Goal: Task Accomplishment & Management: Manage account settings

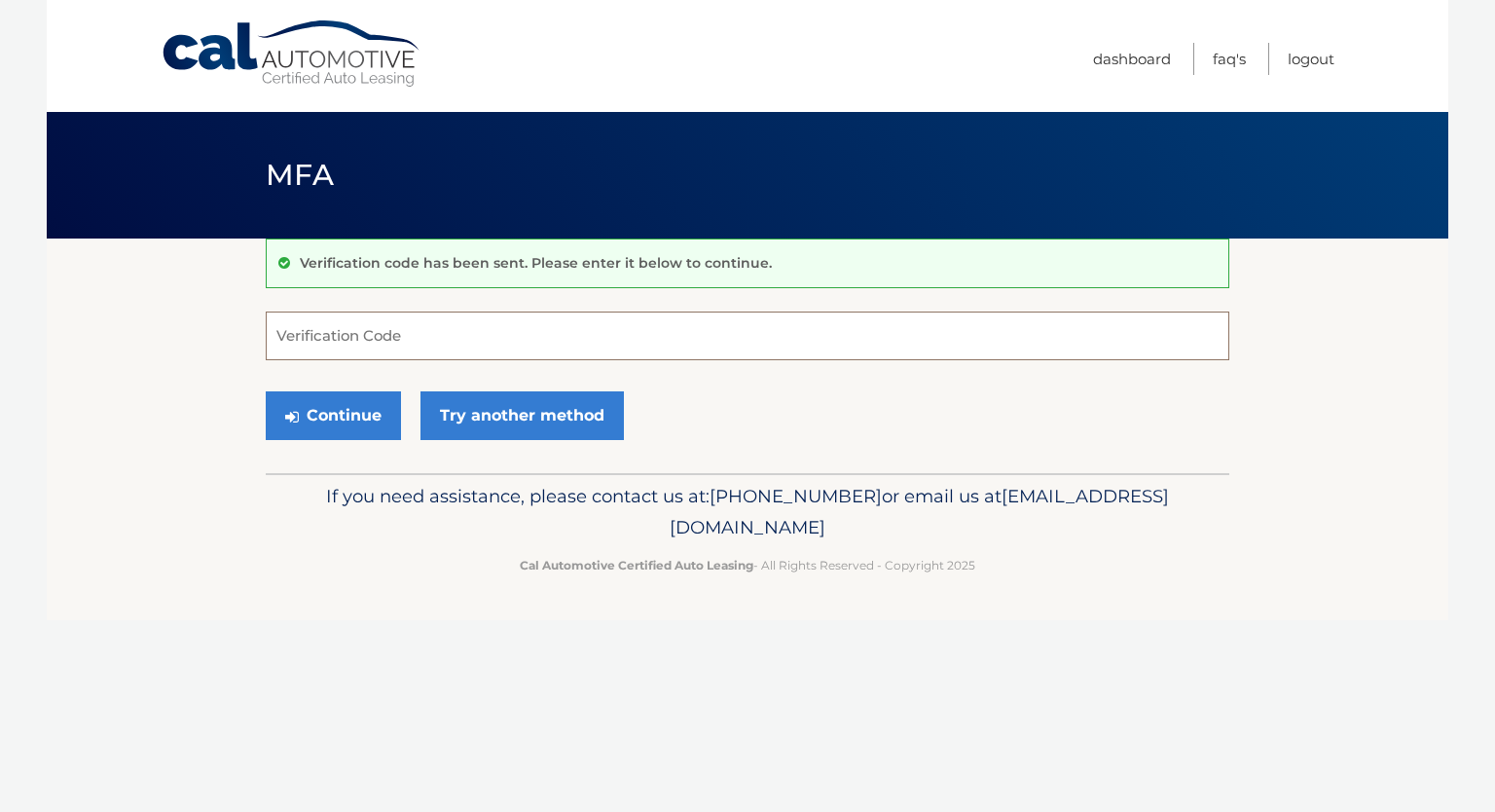
click at [380, 333] on input "Verification Code" at bounding box center [748, 335] width 964 height 48
type input "743689"
click at [266, 391] on button "Continue" at bounding box center [333, 415] width 136 height 48
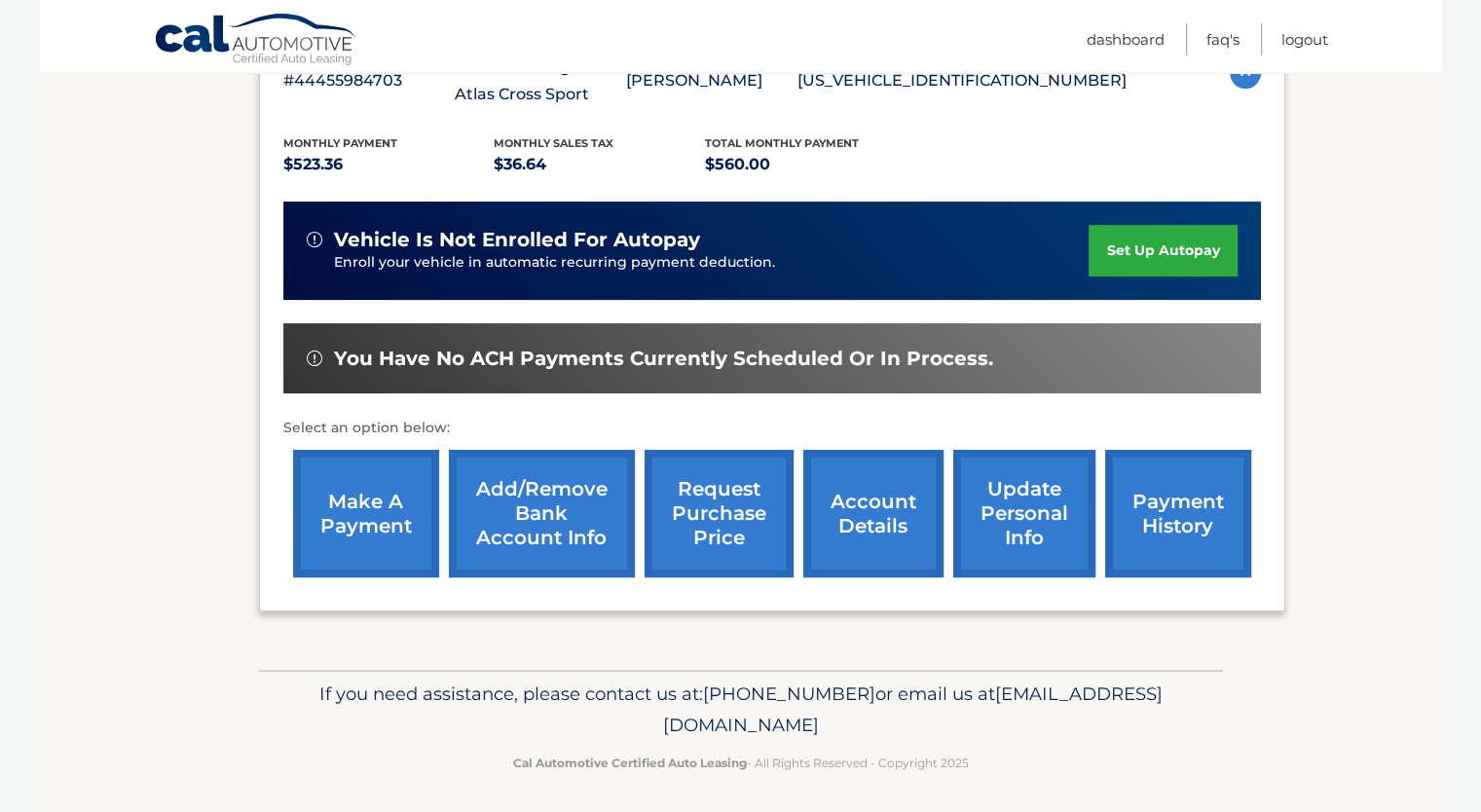
scroll to position [292, 0]
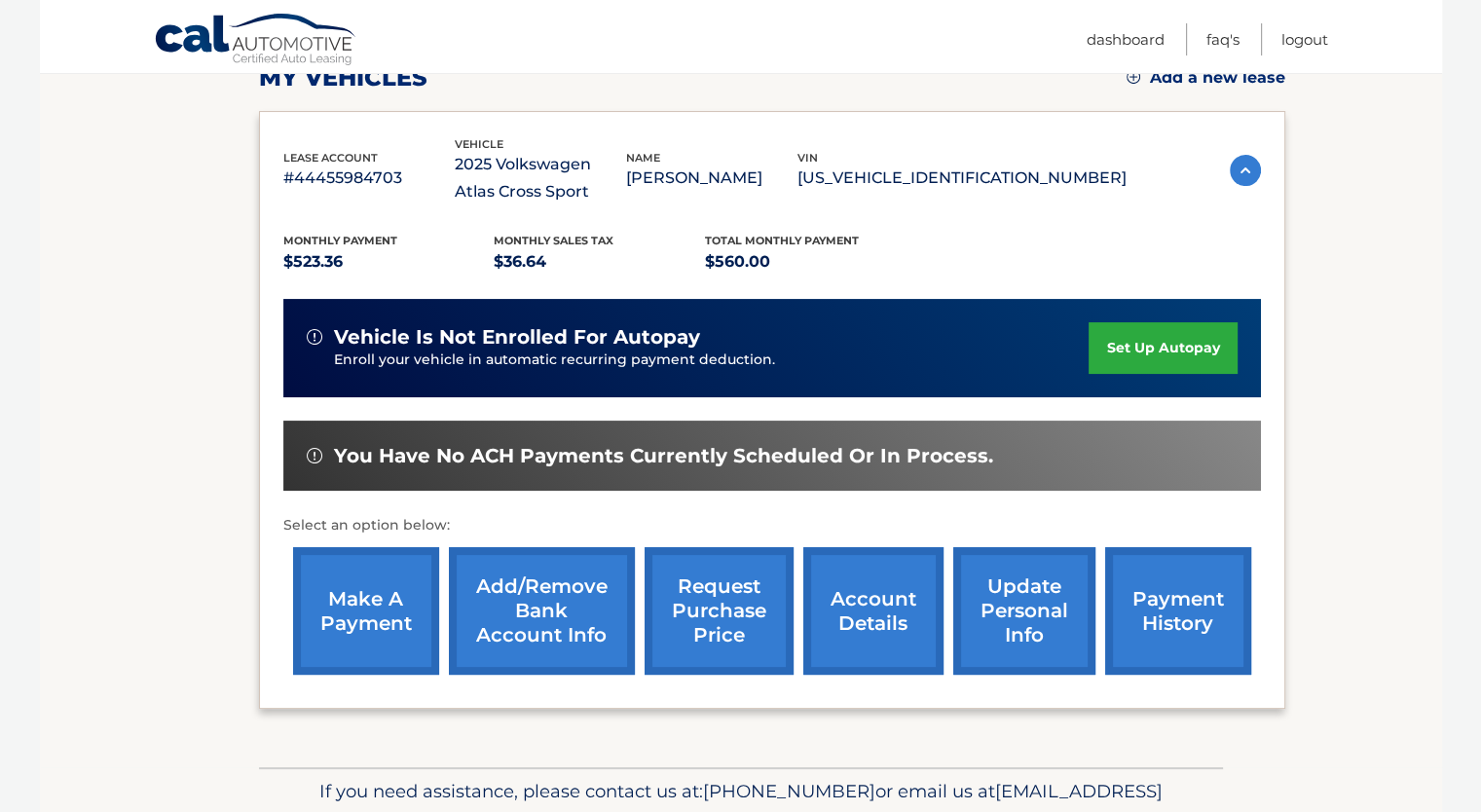
click at [1149, 335] on link "set up autopay" at bounding box center [1162, 348] width 148 height 51
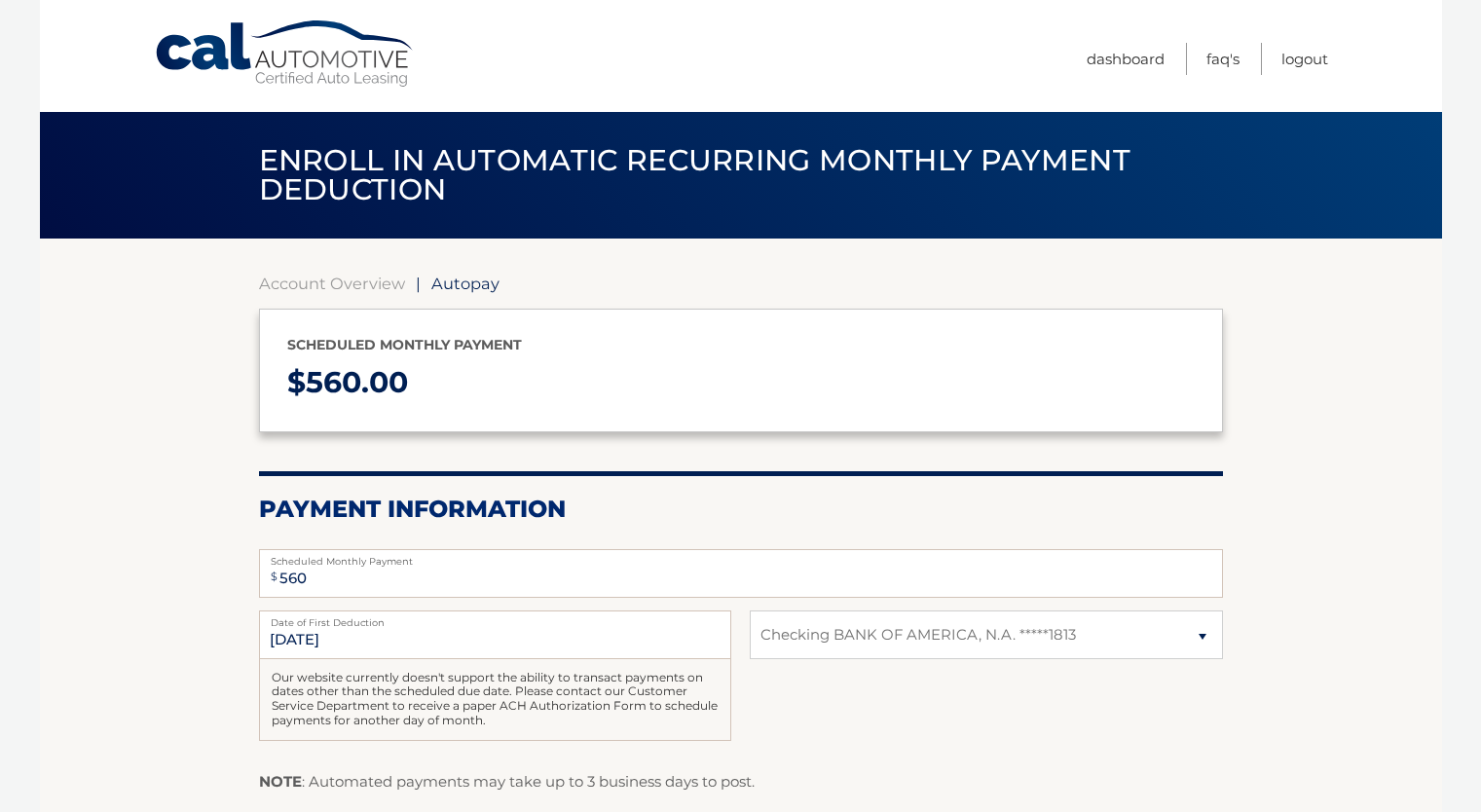
select select "YmU1ZjNiZDAtYjVkMS00MzM1LTljYjctMjA4MWMyZmY5ZWNk"
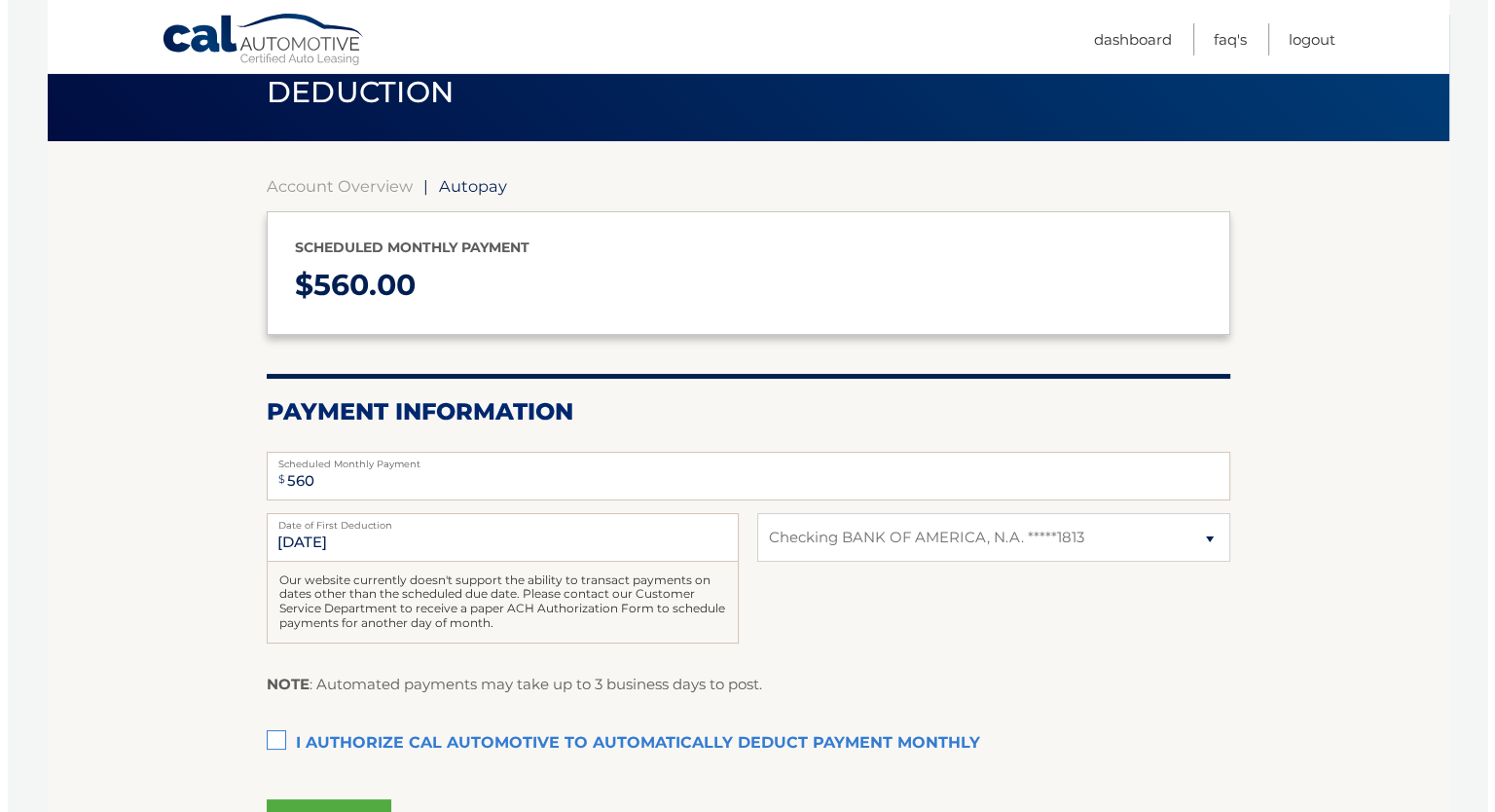
scroll to position [292, 0]
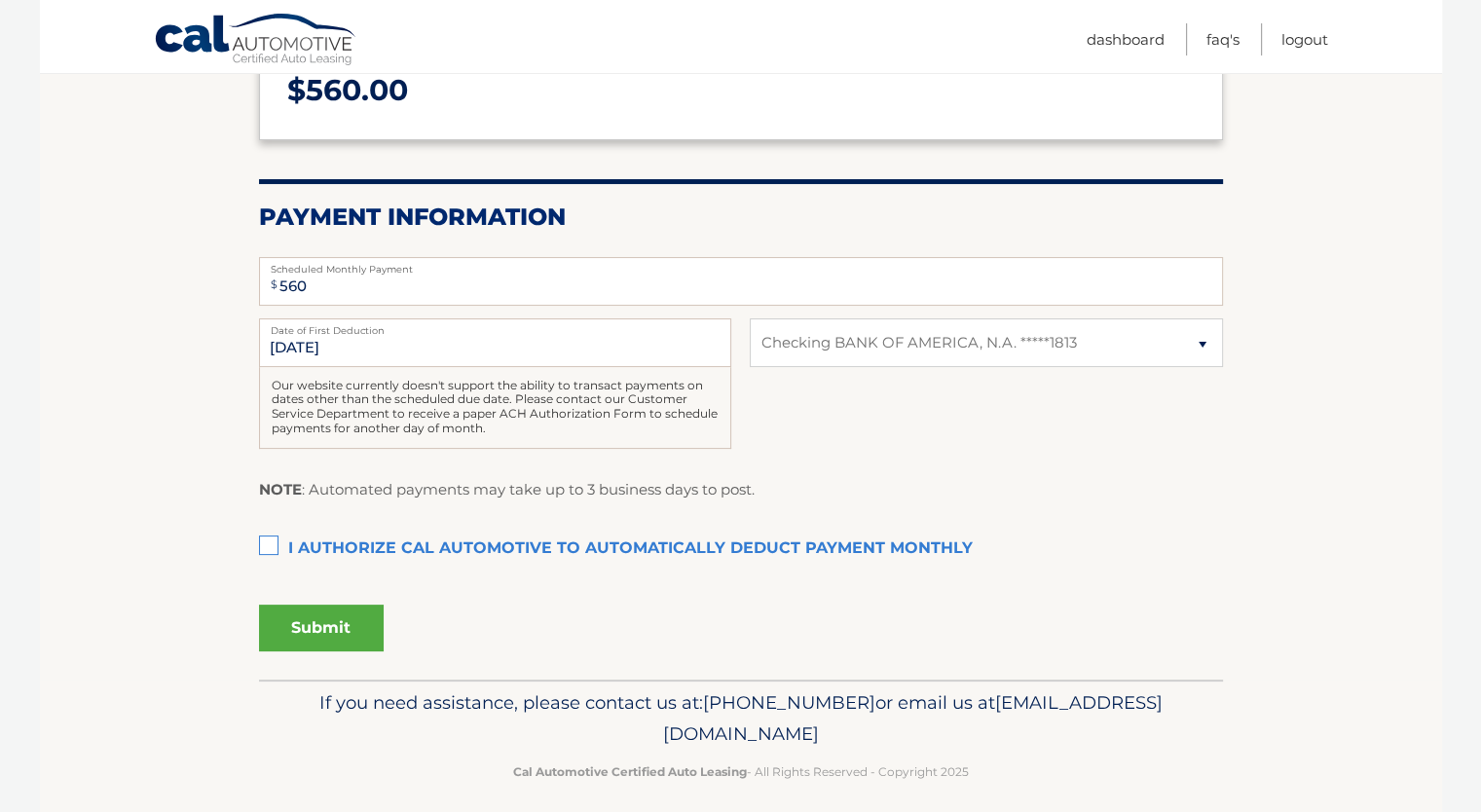
click at [727, 557] on label "I authorize cal automotive to automatically deduct payment monthly This checkbo…" at bounding box center [740, 549] width 964 height 39
click at [0, 0] on input "I authorize cal automotive to automatically deduct payment monthly This checkbo…" at bounding box center [0, 0] width 0 height 0
click at [342, 631] on button "Submit" at bounding box center [321, 628] width 125 height 47
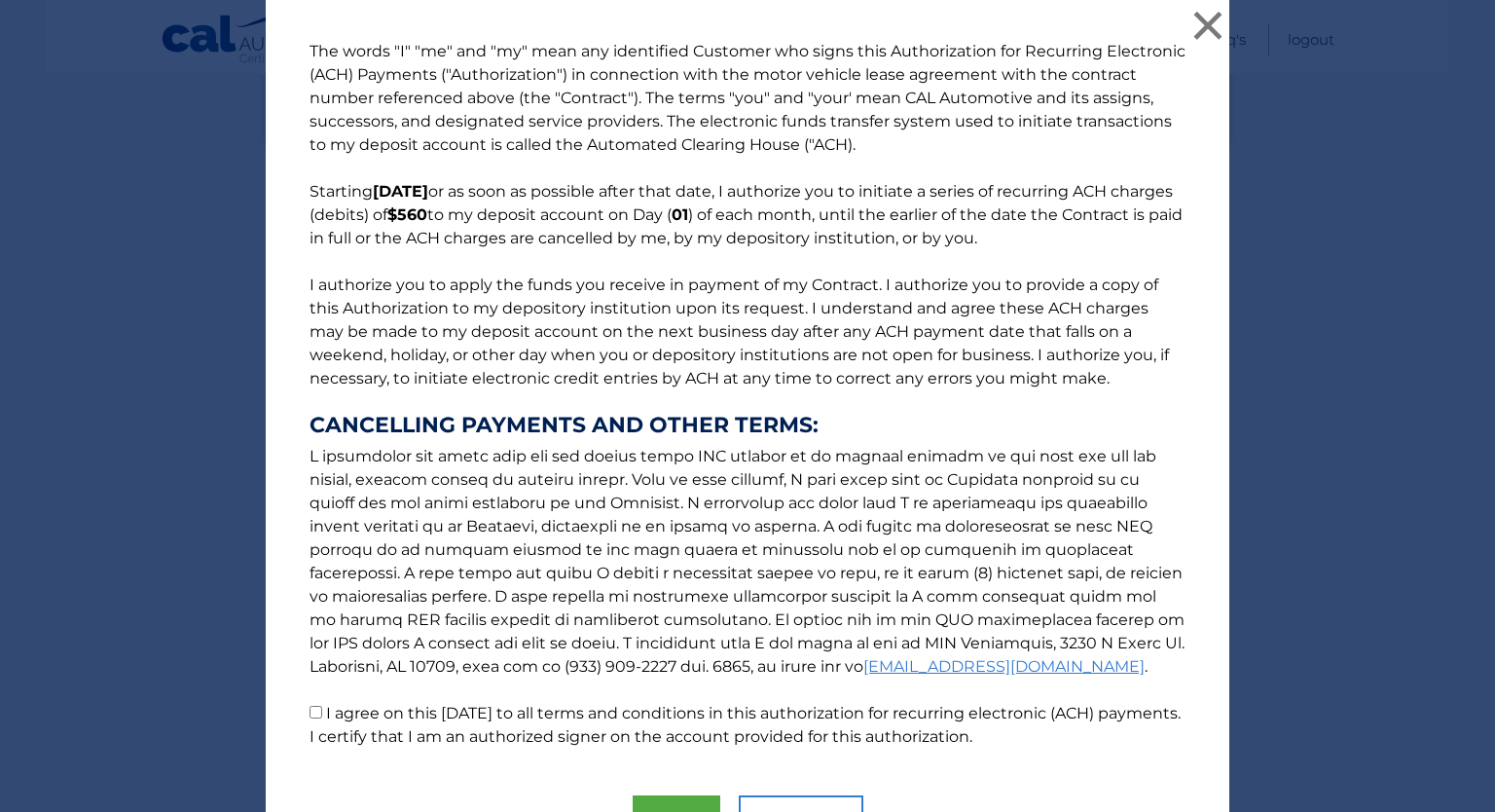
scroll to position [108, 0]
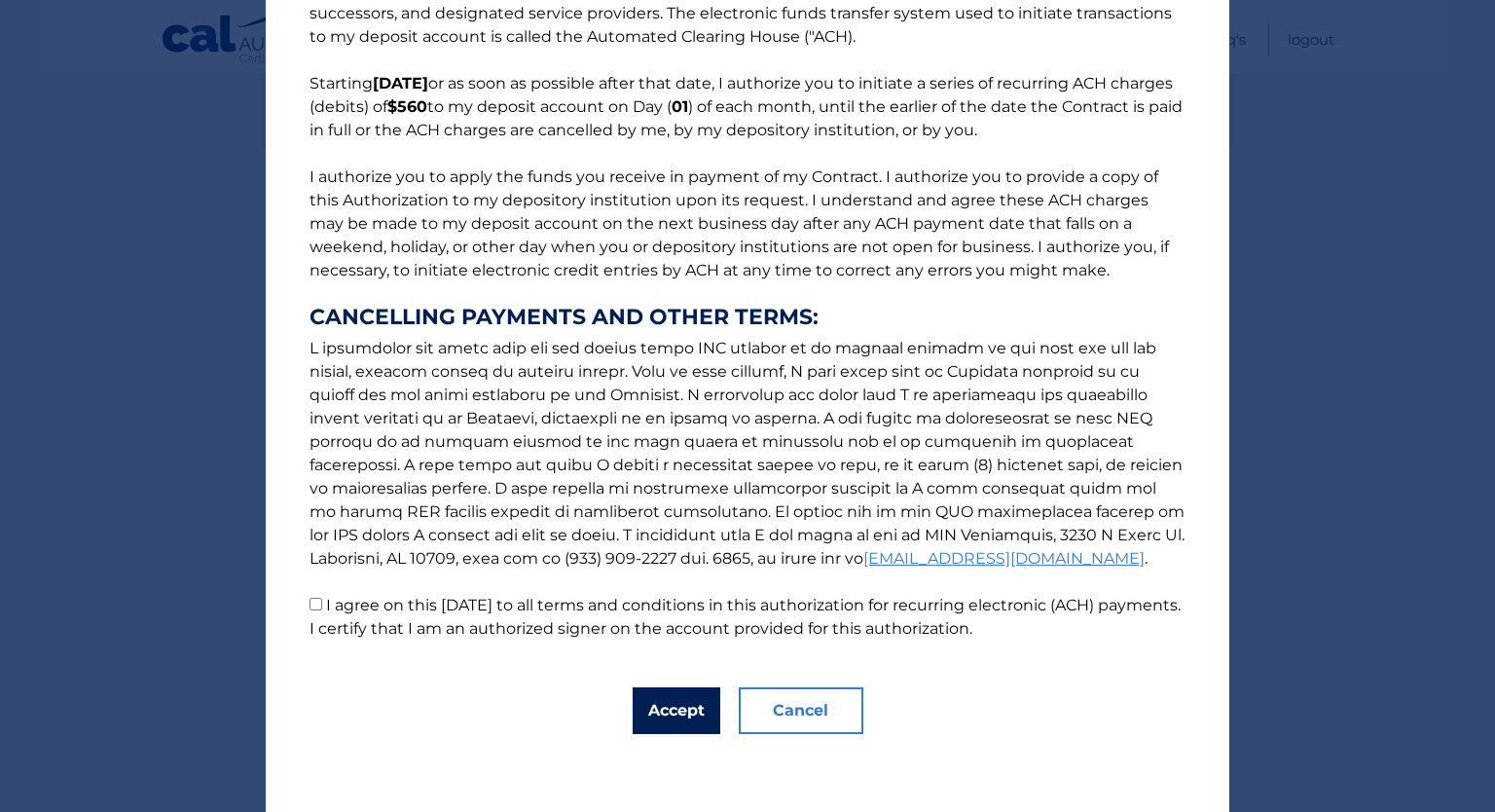
click at [680, 694] on button "Accept" at bounding box center [676, 711] width 88 height 47
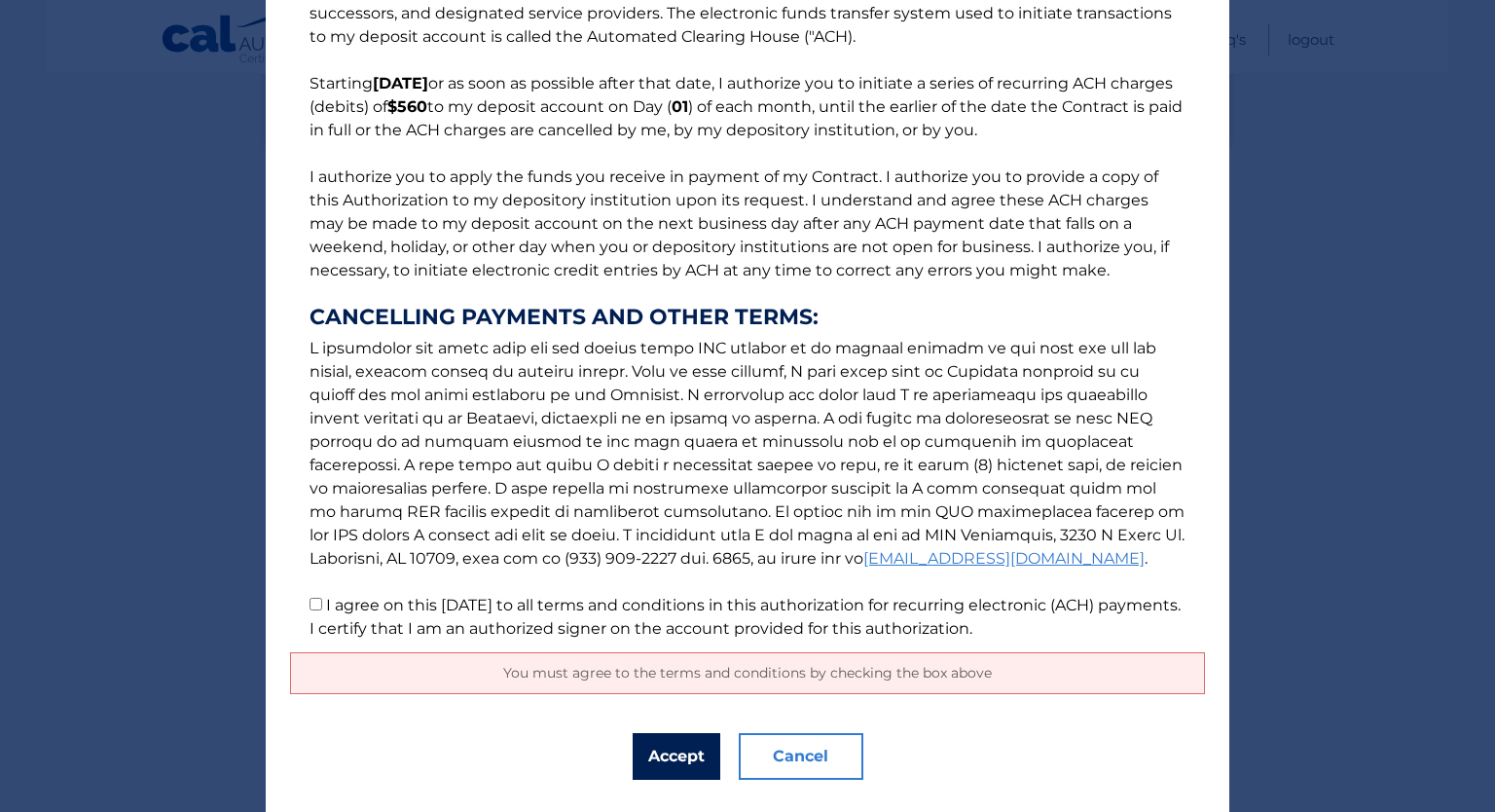
click at [668, 750] on button "Accept" at bounding box center [676, 756] width 88 height 47
click at [326, 608] on label "I agree on this 10/02/2025 to all terms and conditions in this authorization fo…" at bounding box center [746, 616] width 871 height 42
click at [323, 608] on input "I agree on this 10/02/2025 to all terms and conditions in this authorization fo…" at bounding box center [316, 604] width 13 height 13
checkbox input "true"
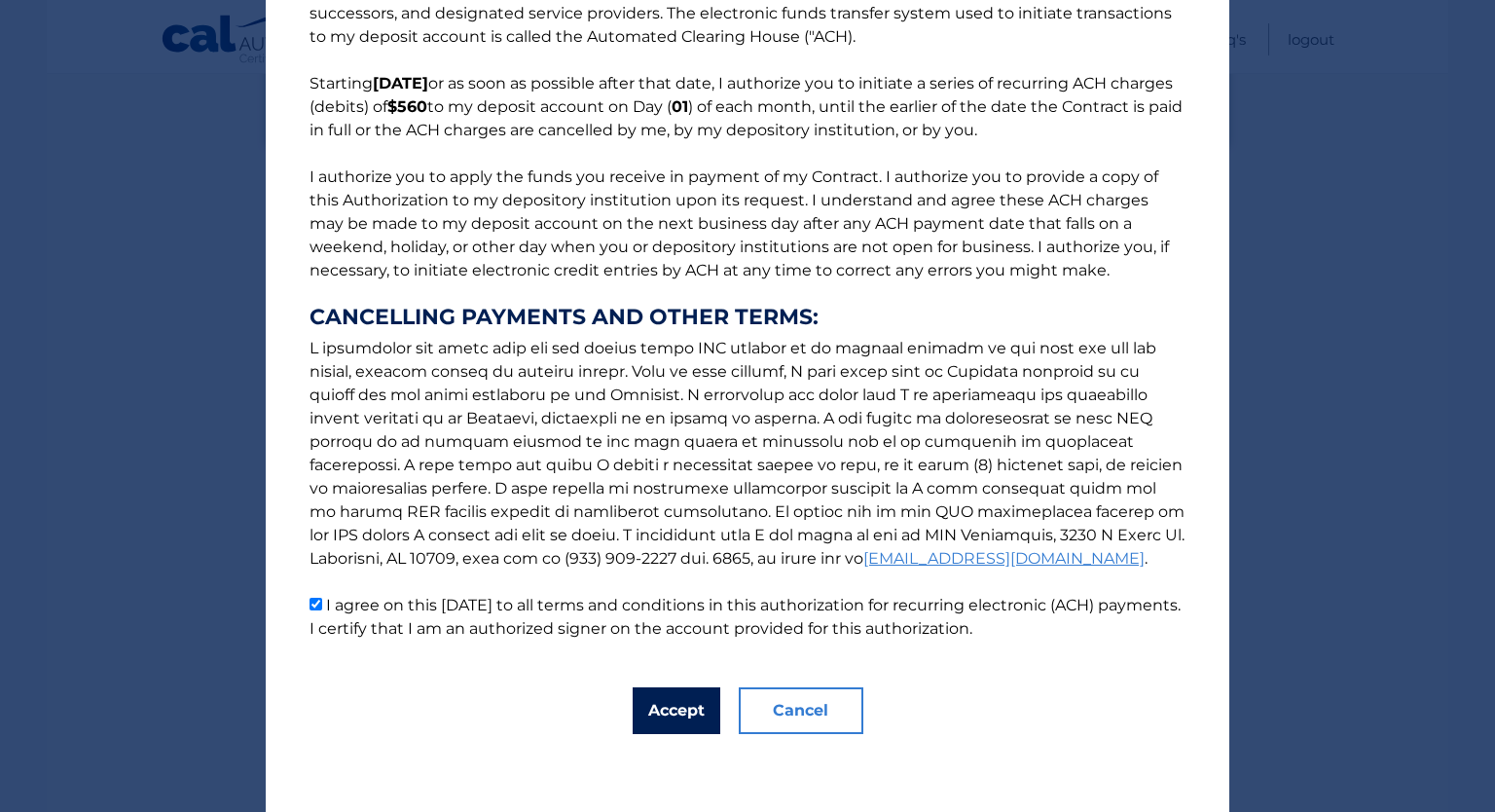
click at [697, 710] on button "Accept" at bounding box center [676, 711] width 88 height 47
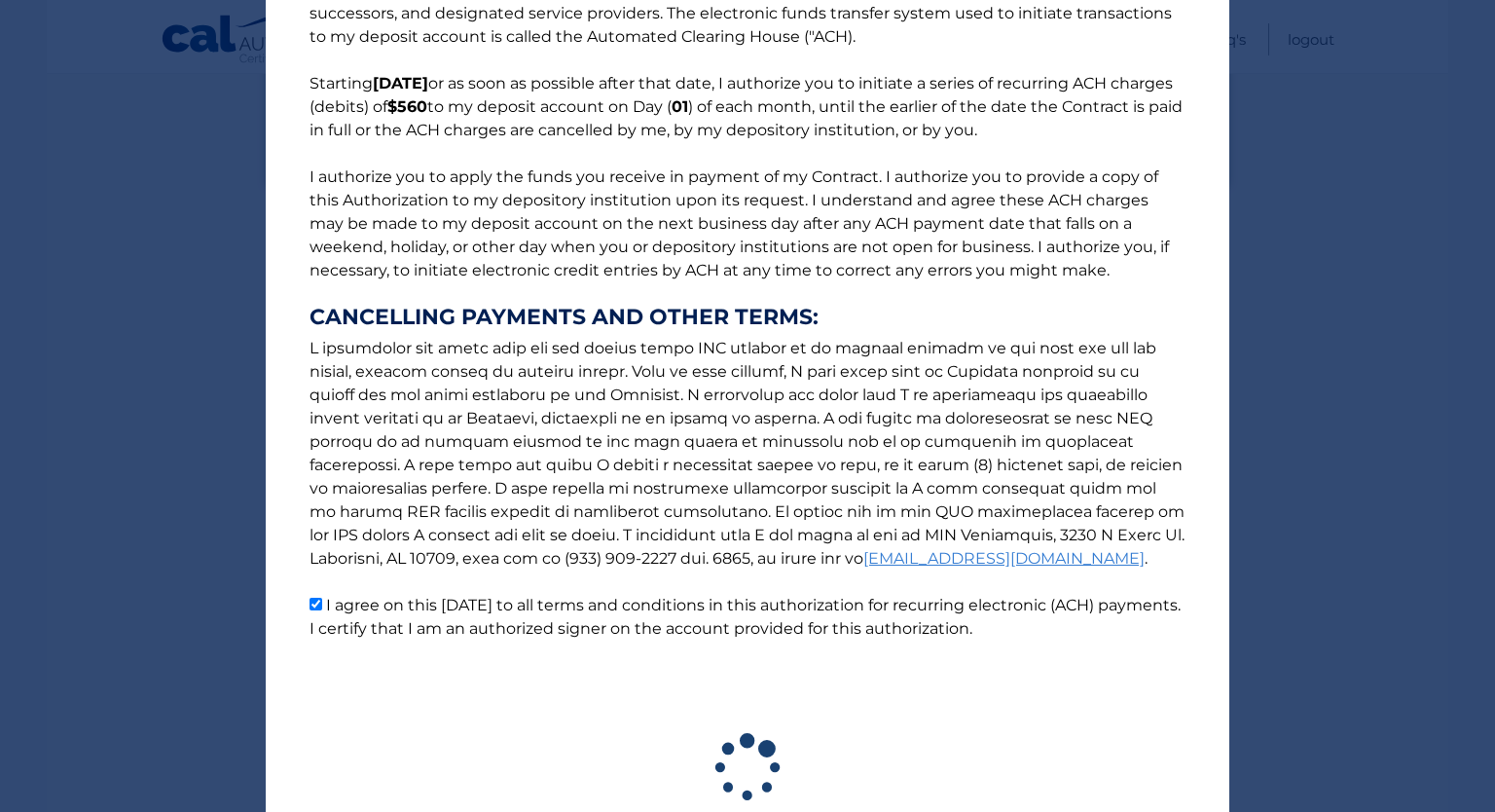
scroll to position [251, 0]
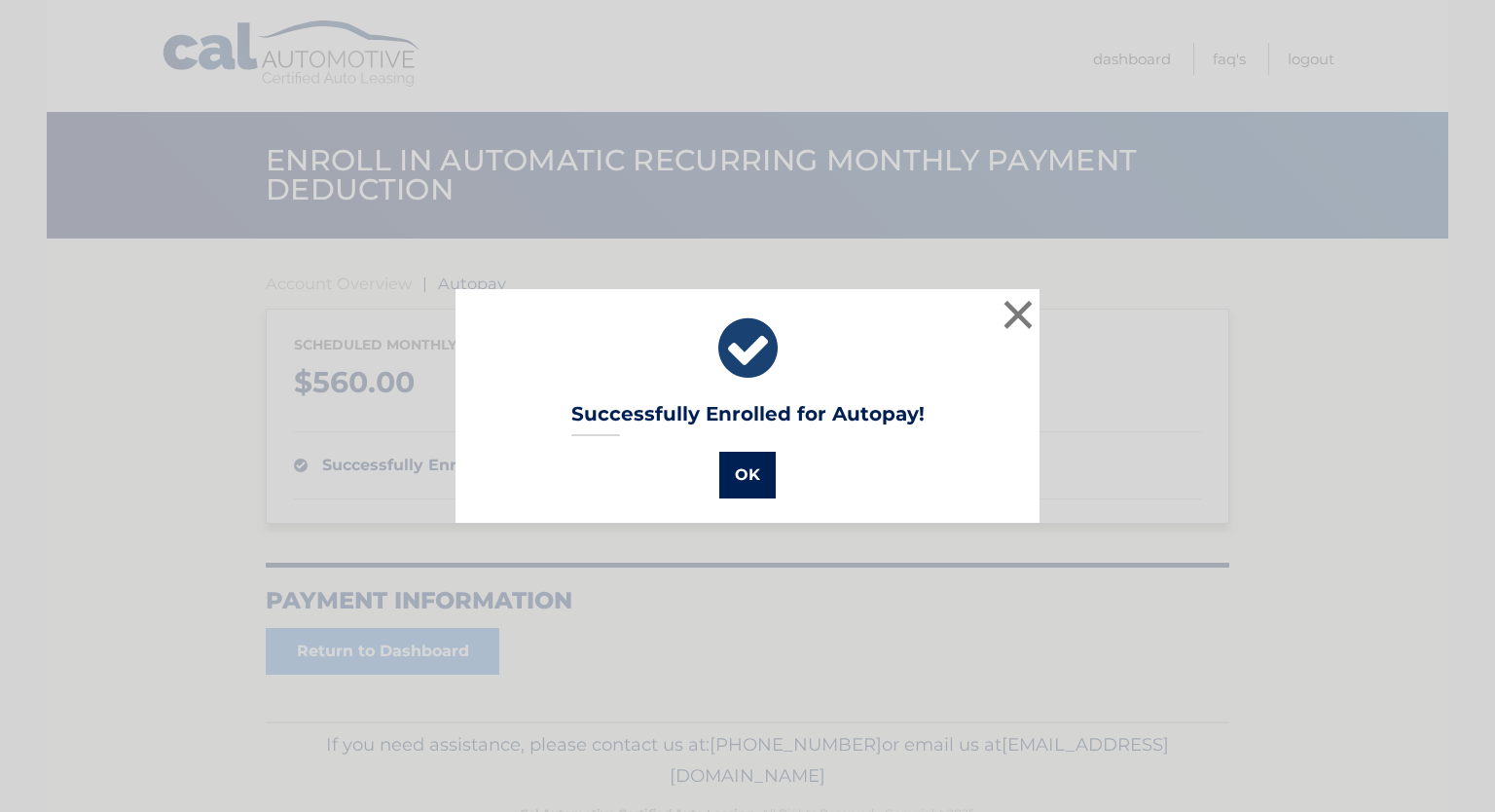
click at [744, 464] on button "OK" at bounding box center [747, 475] width 56 height 47
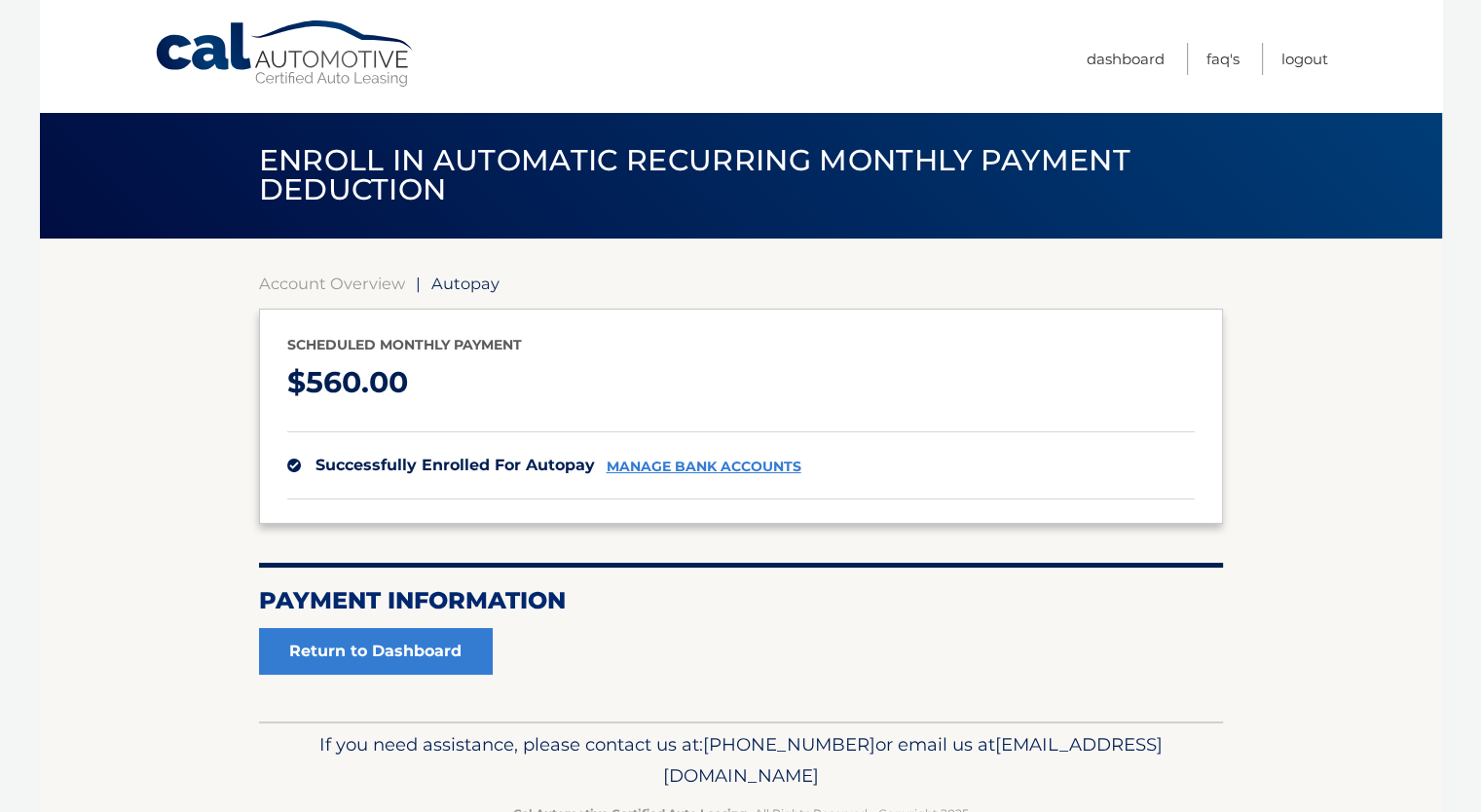
scroll to position [55, 0]
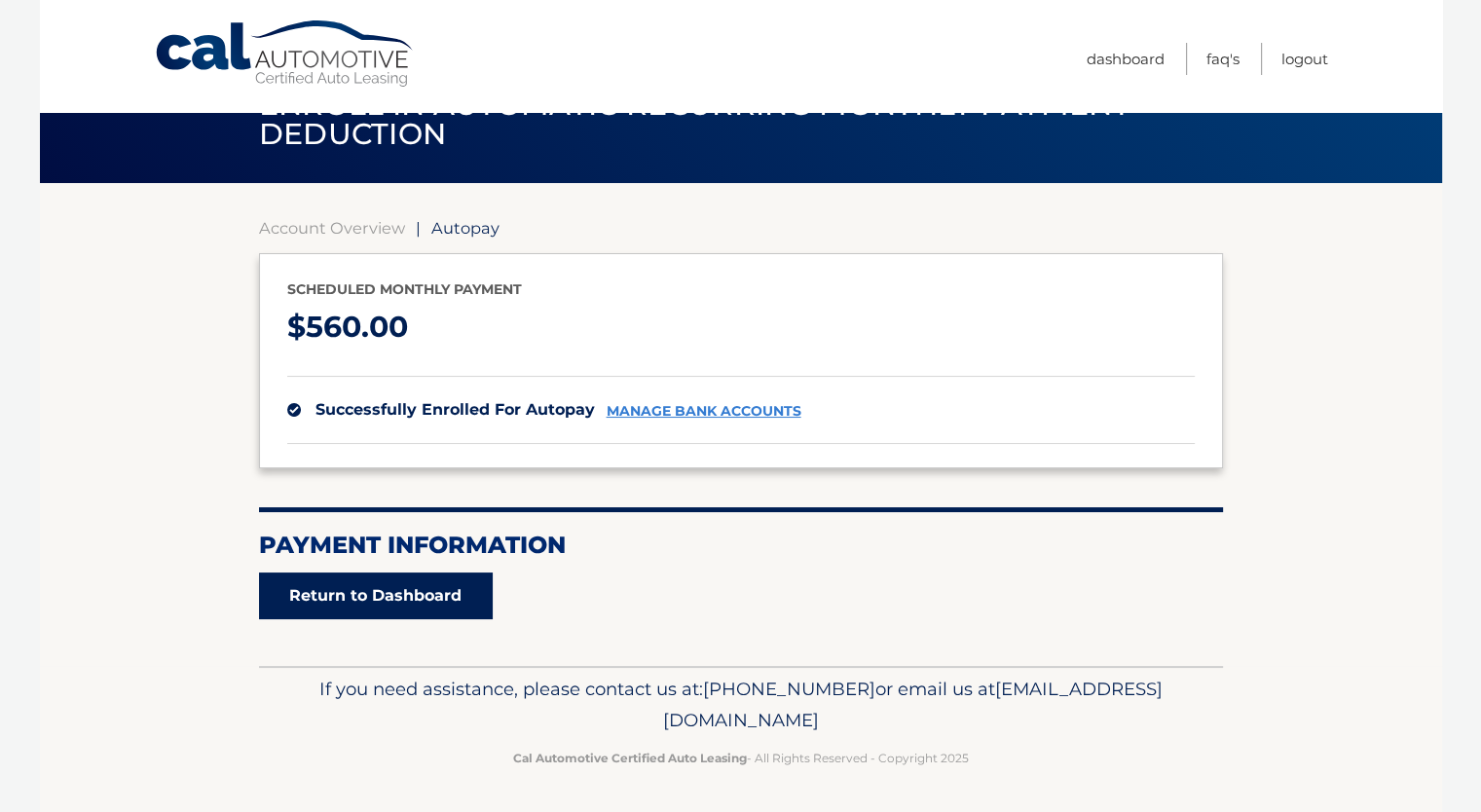
click at [457, 598] on link "Return to Dashboard" at bounding box center [376, 596] width 234 height 47
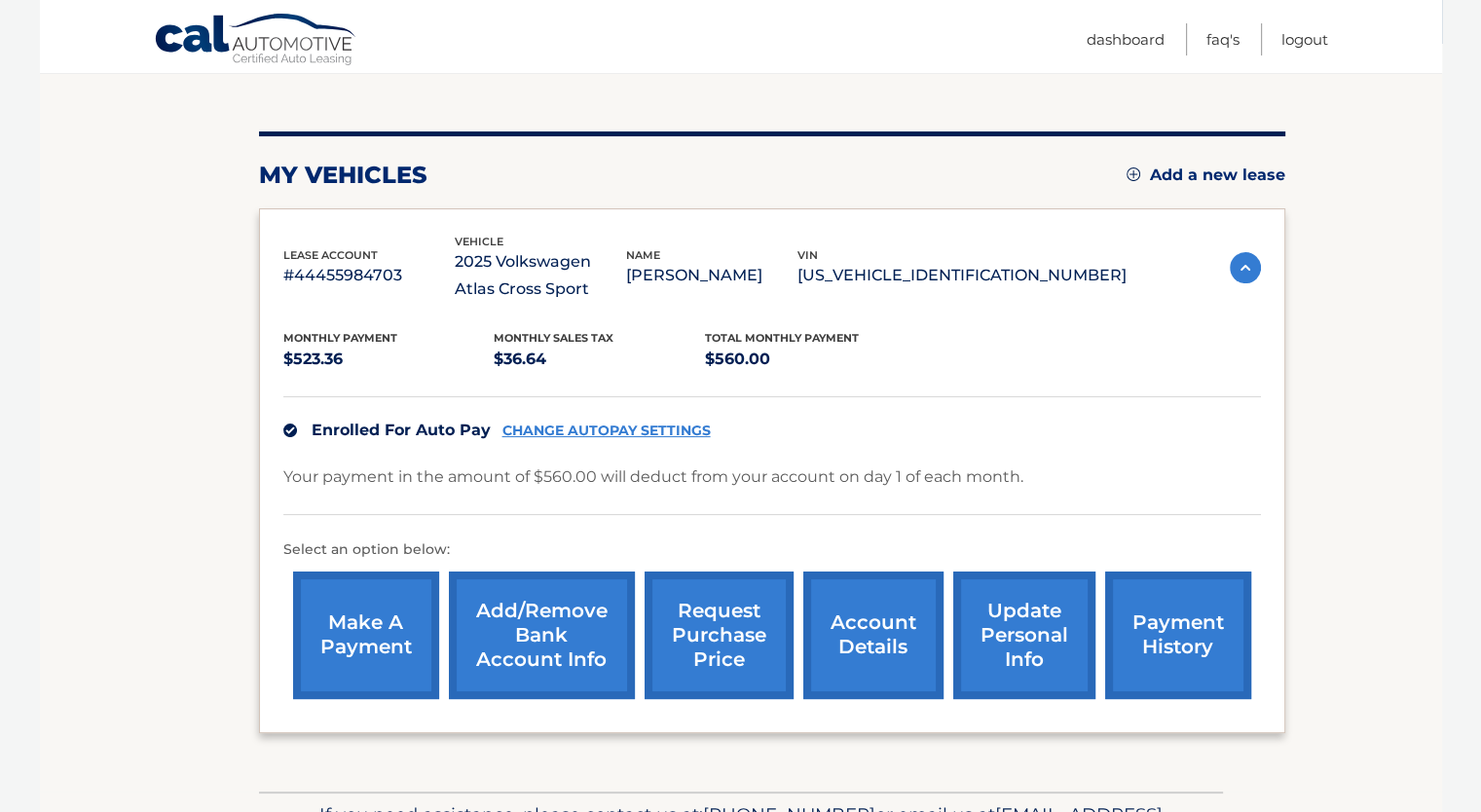
scroll to position [319, 0]
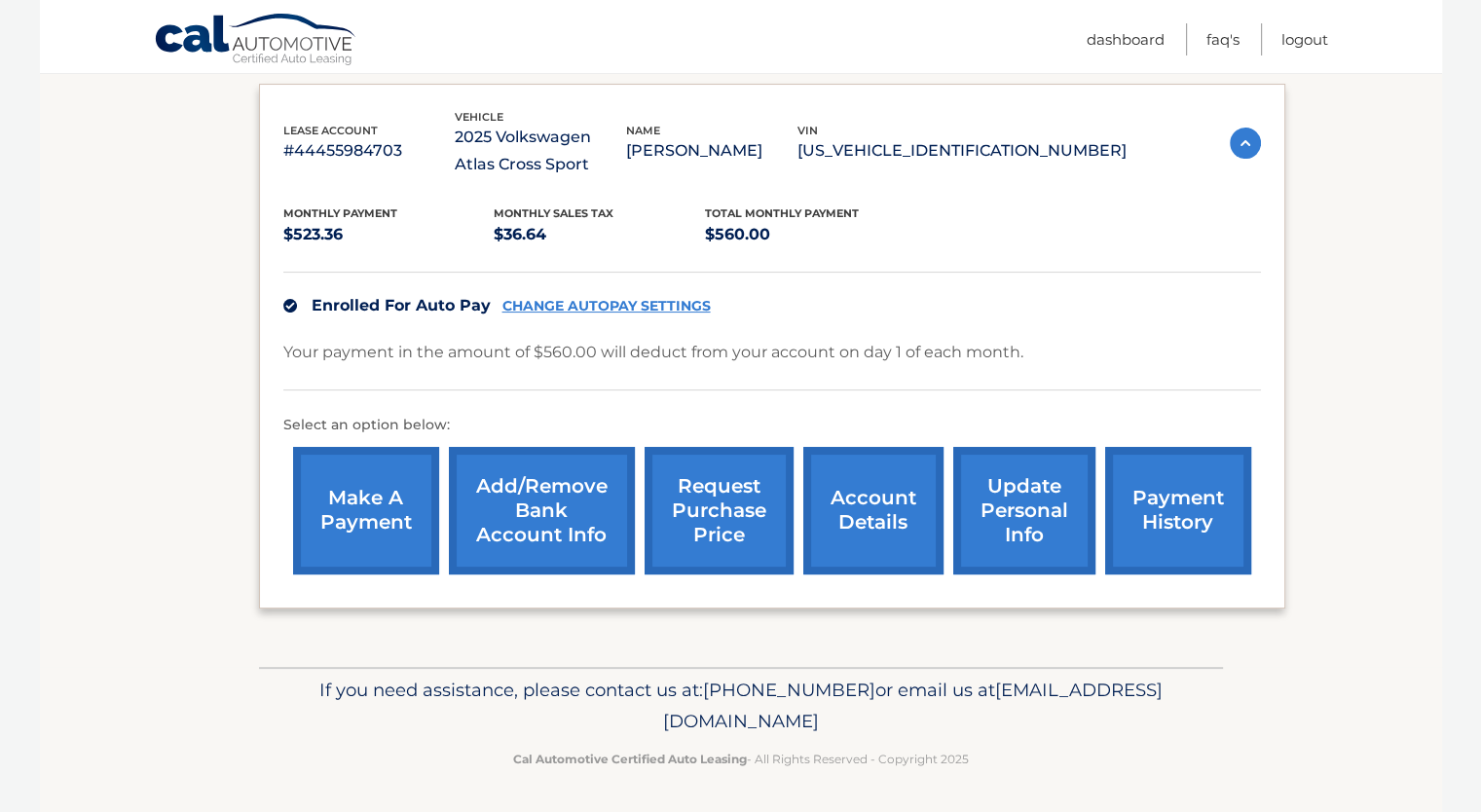
click at [1135, 500] on link "payment history" at bounding box center [1177, 510] width 146 height 128
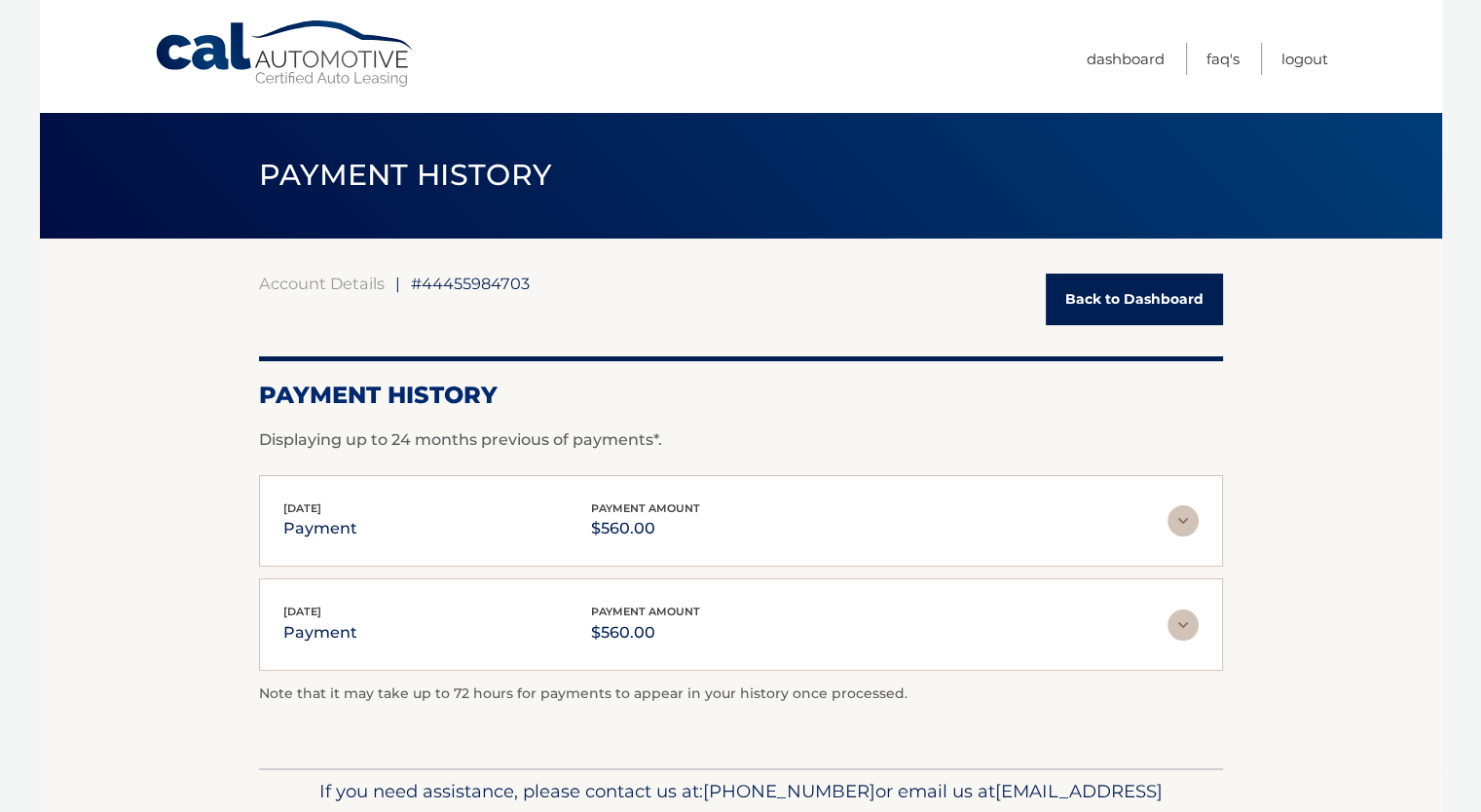
click at [1186, 520] on img at bounding box center [1183, 521] width 31 height 31
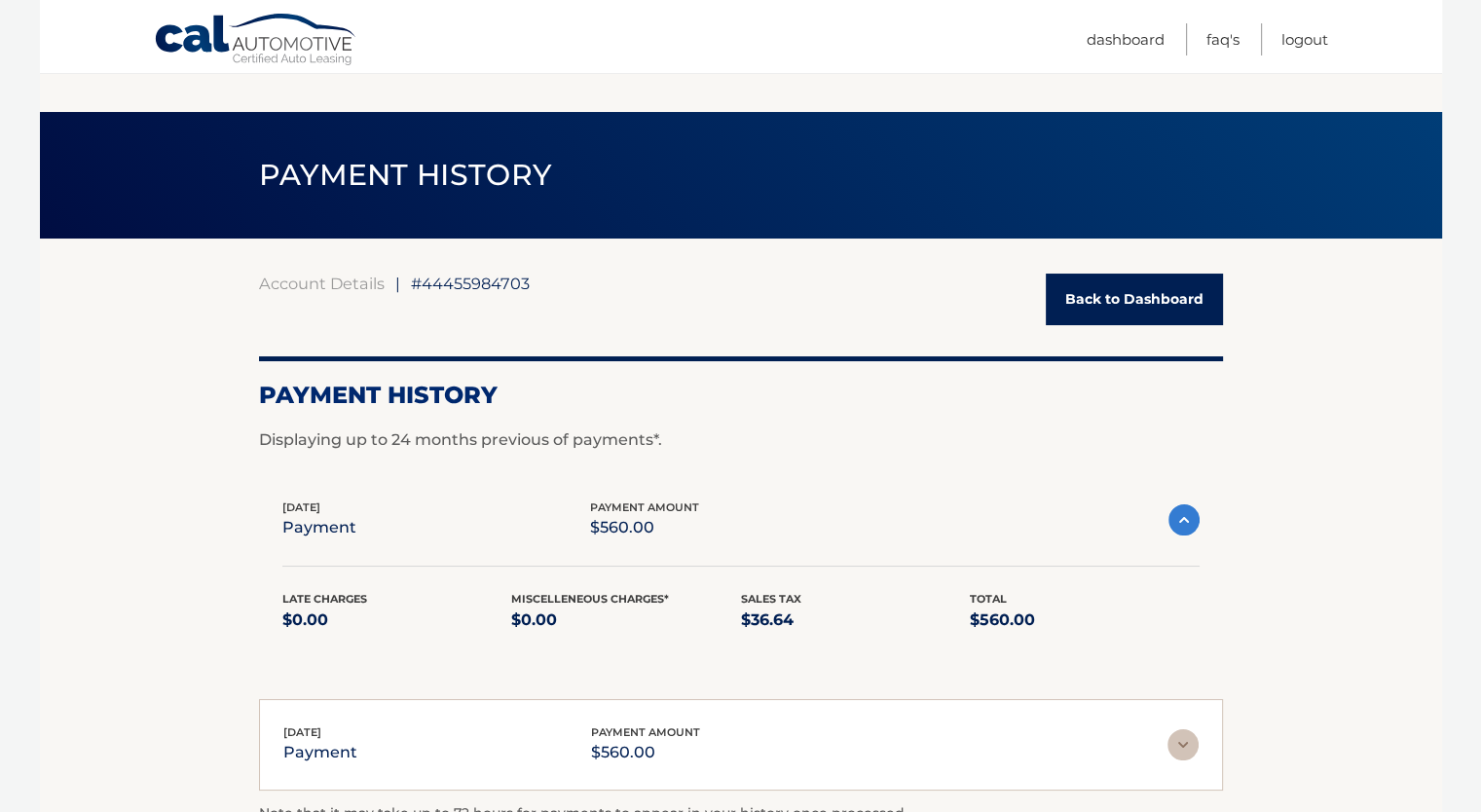
scroll to position [97, 0]
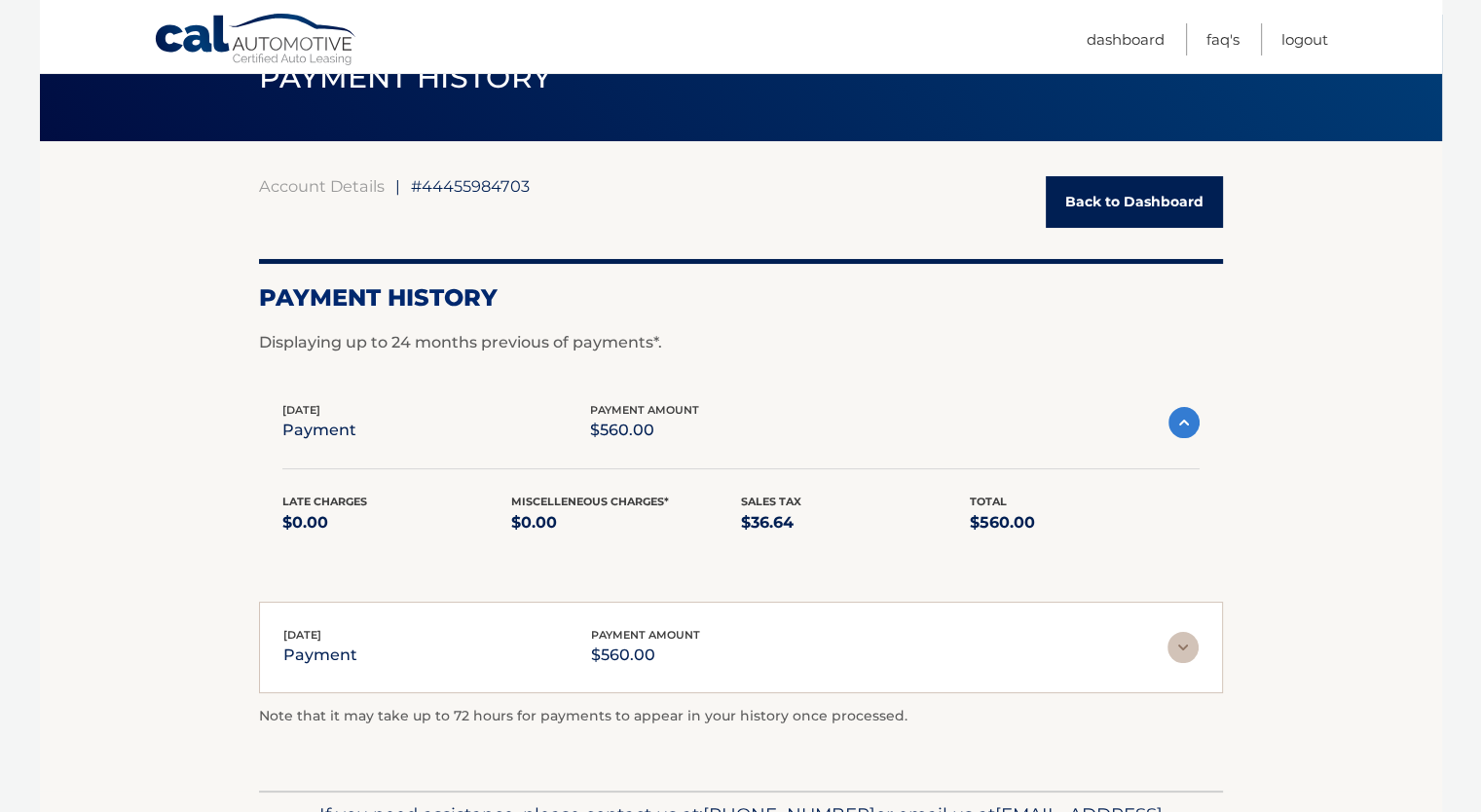
click at [1193, 662] on div "Jul 30, 2025 payment payment amount $560.00" at bounding box center [740, 647] width 915 height 44
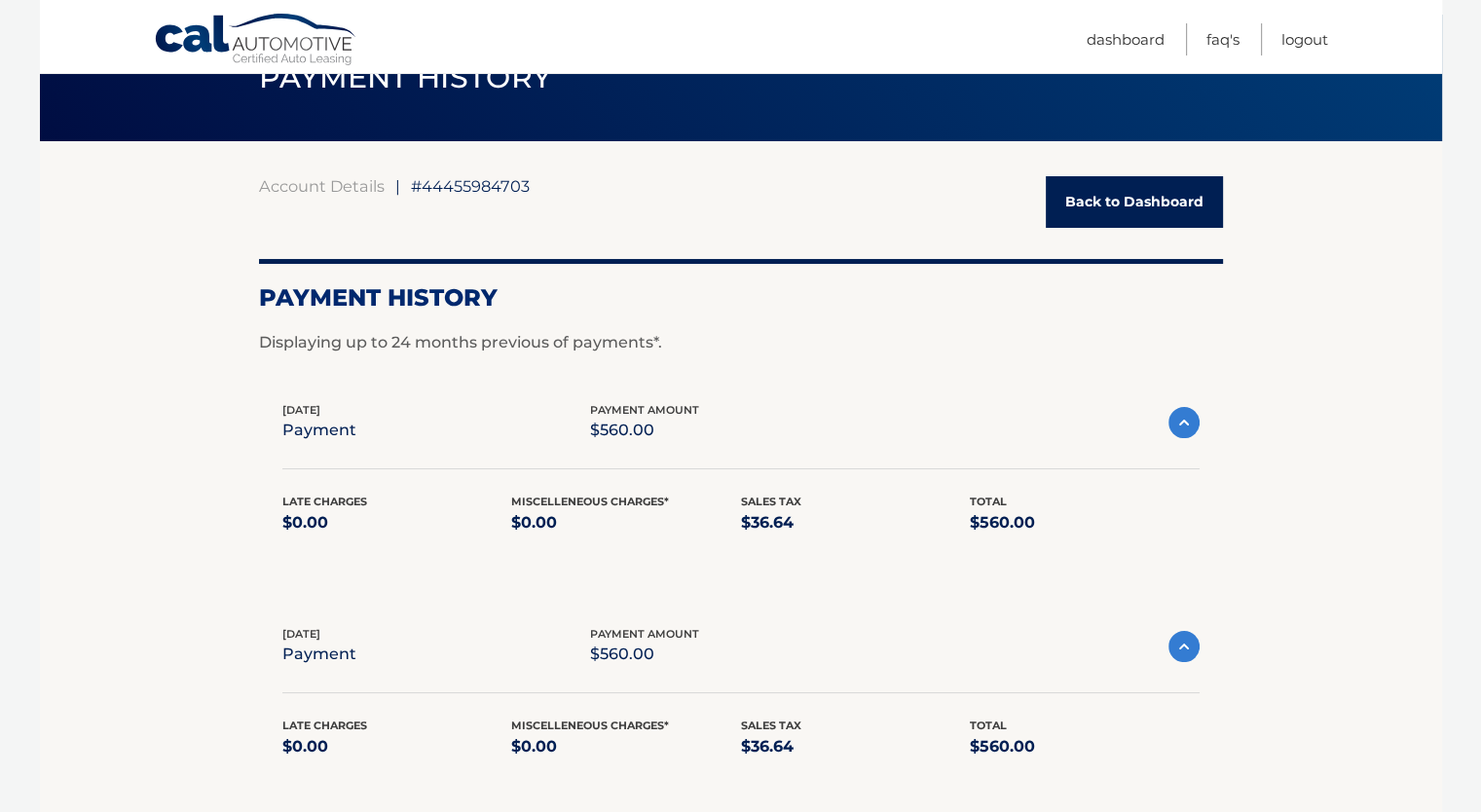
click at [1117, 203] on link "Back to Dashboard" at bounding box center [1134, 202] width 177 height 51
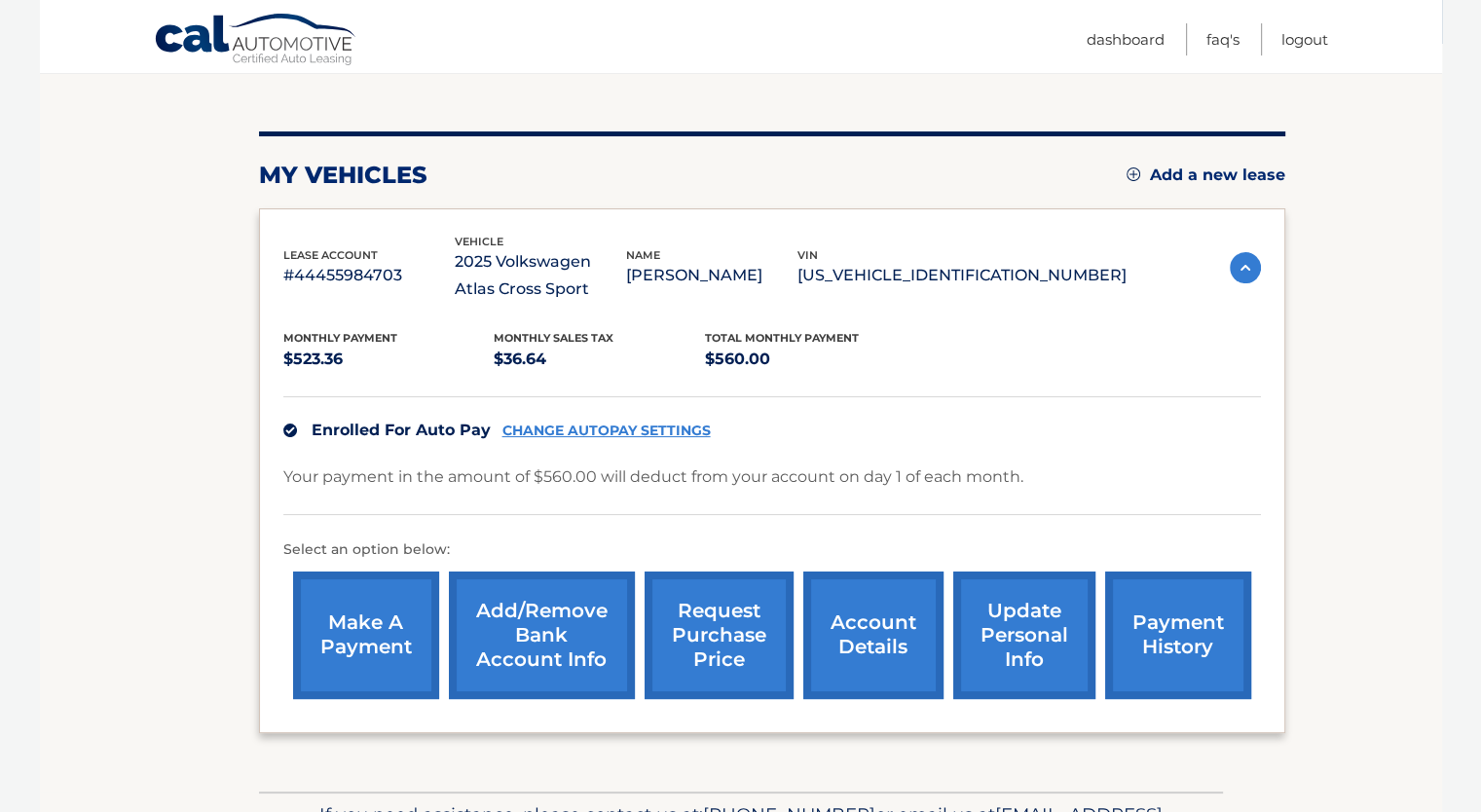
scroll to position [292, 0]
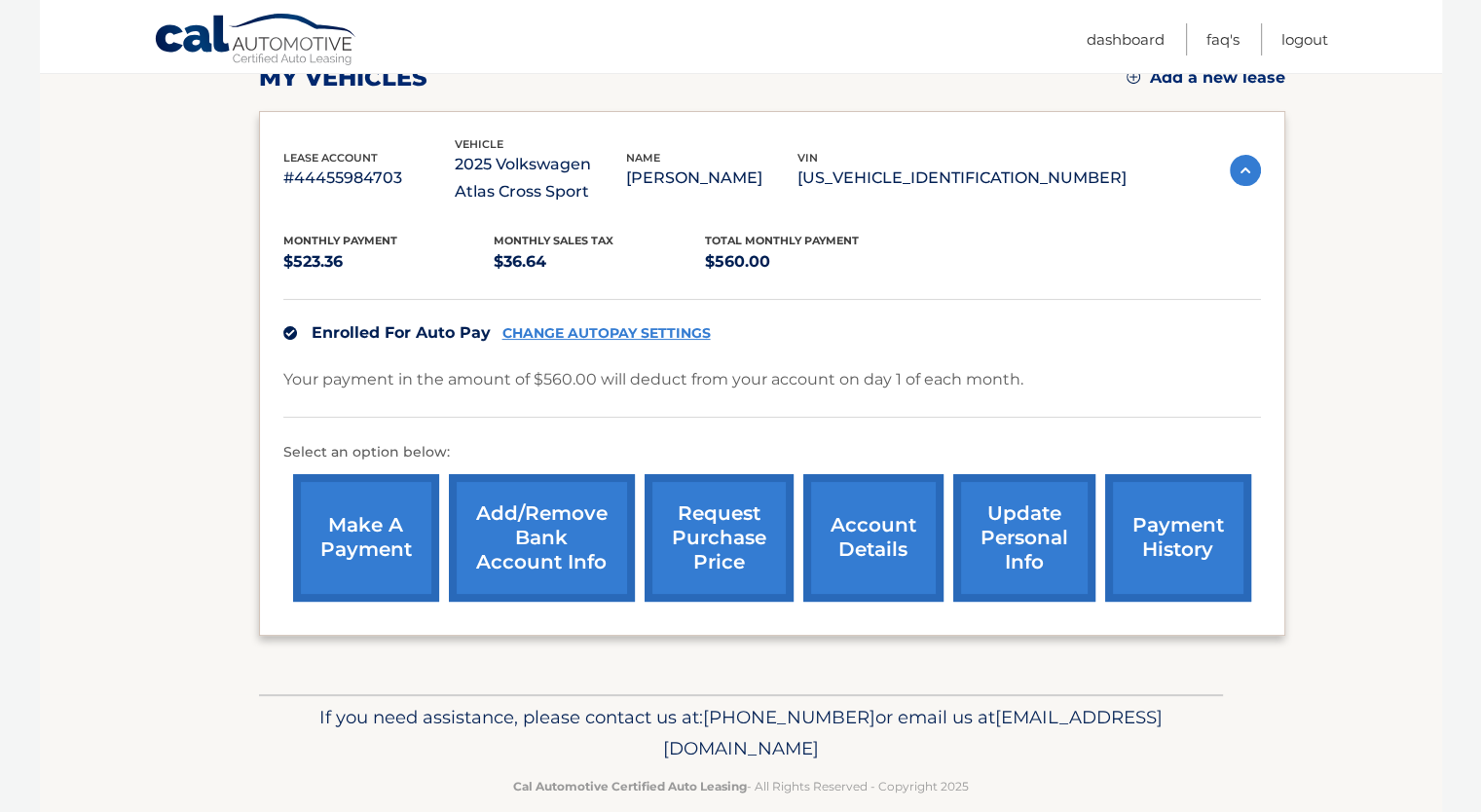
click at [393, 572] on link "make a payment" at bounding box center [366, 538] width 146 height 128
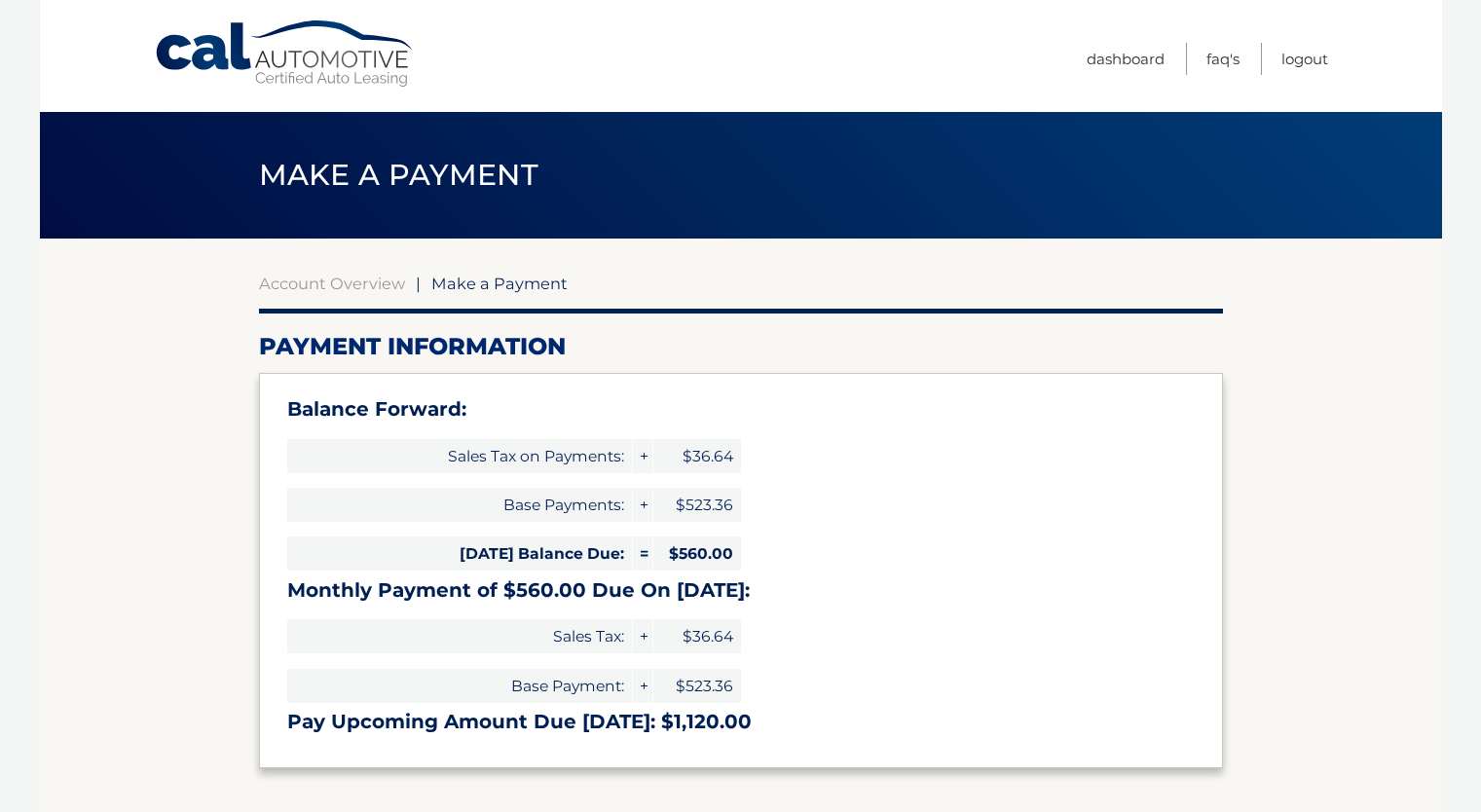
select select "YmU1ZjNiZDAtYjVkMS00MzM1LTljYjctMjA4MWMyZmY5ZWNk"
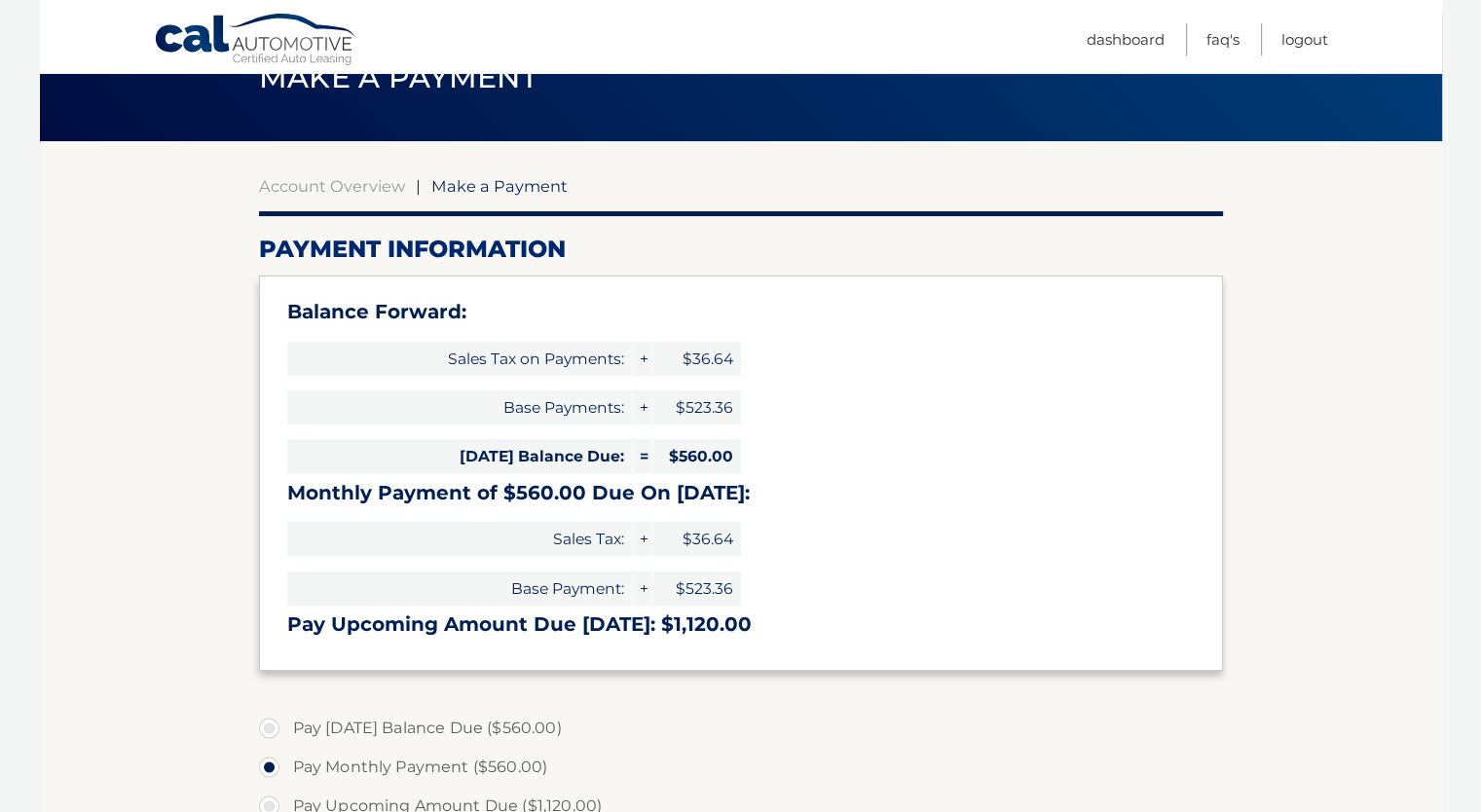
scroll to position [292, 0]
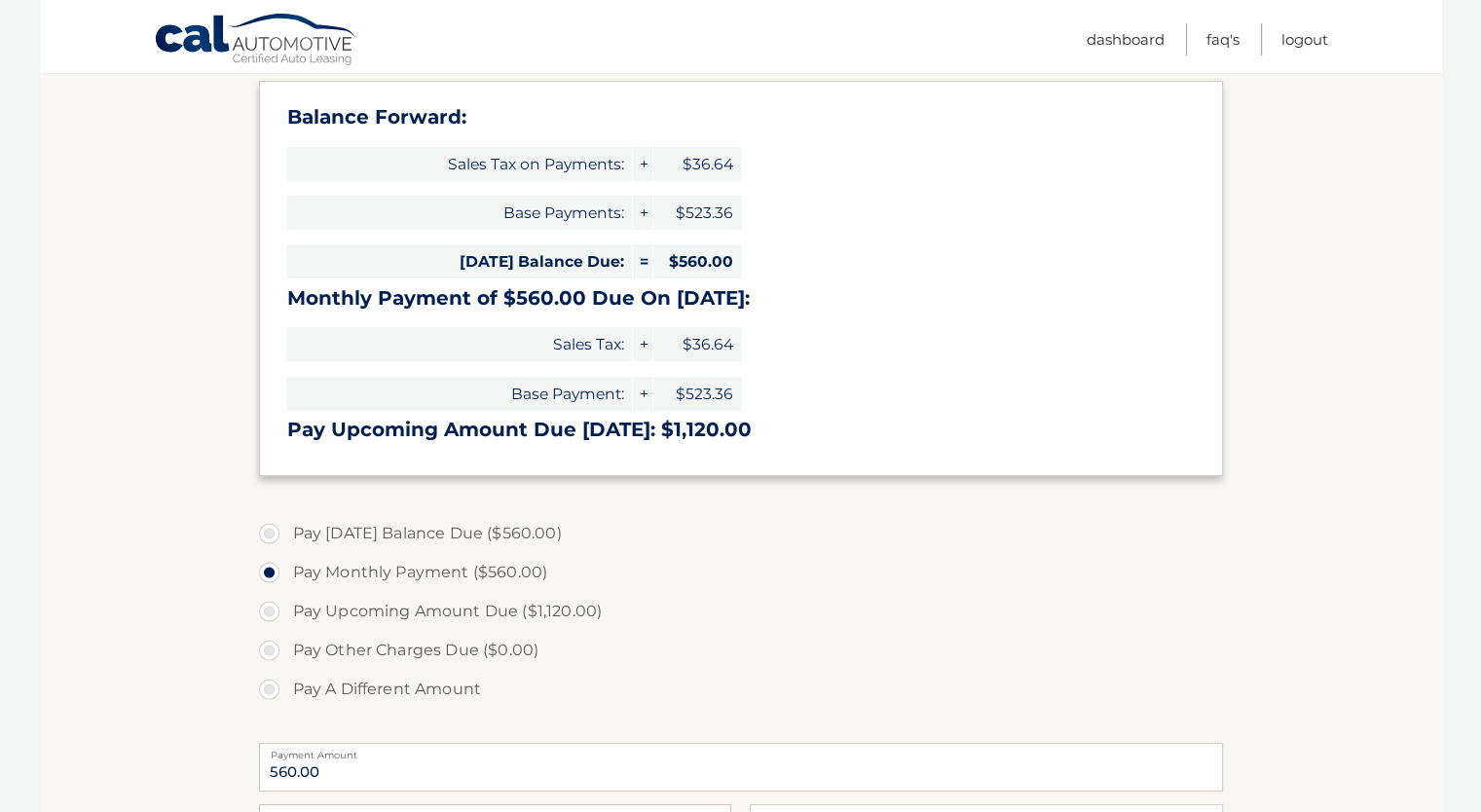
click at [508, 535] on label "Pay [DATE] Balance Due ($560.00)" at bounding box center [740, 534] width 964 height 39
click at [286, 535] on input "Pay [DATE] Balance Due ($560.00)" at bounding box center [276, 530] width 20 height 31
radio input "true"
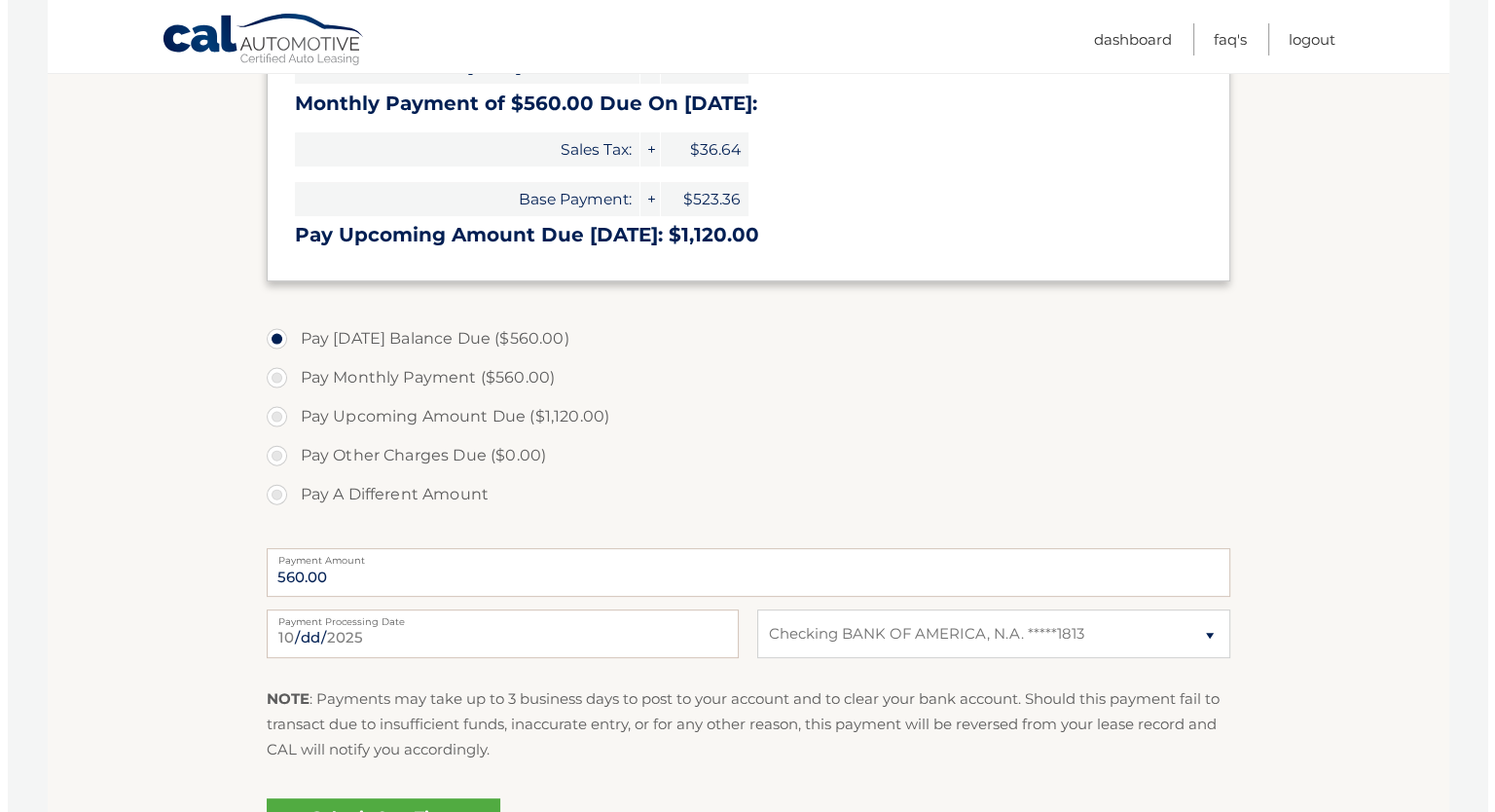
scroll to position [584, 0]
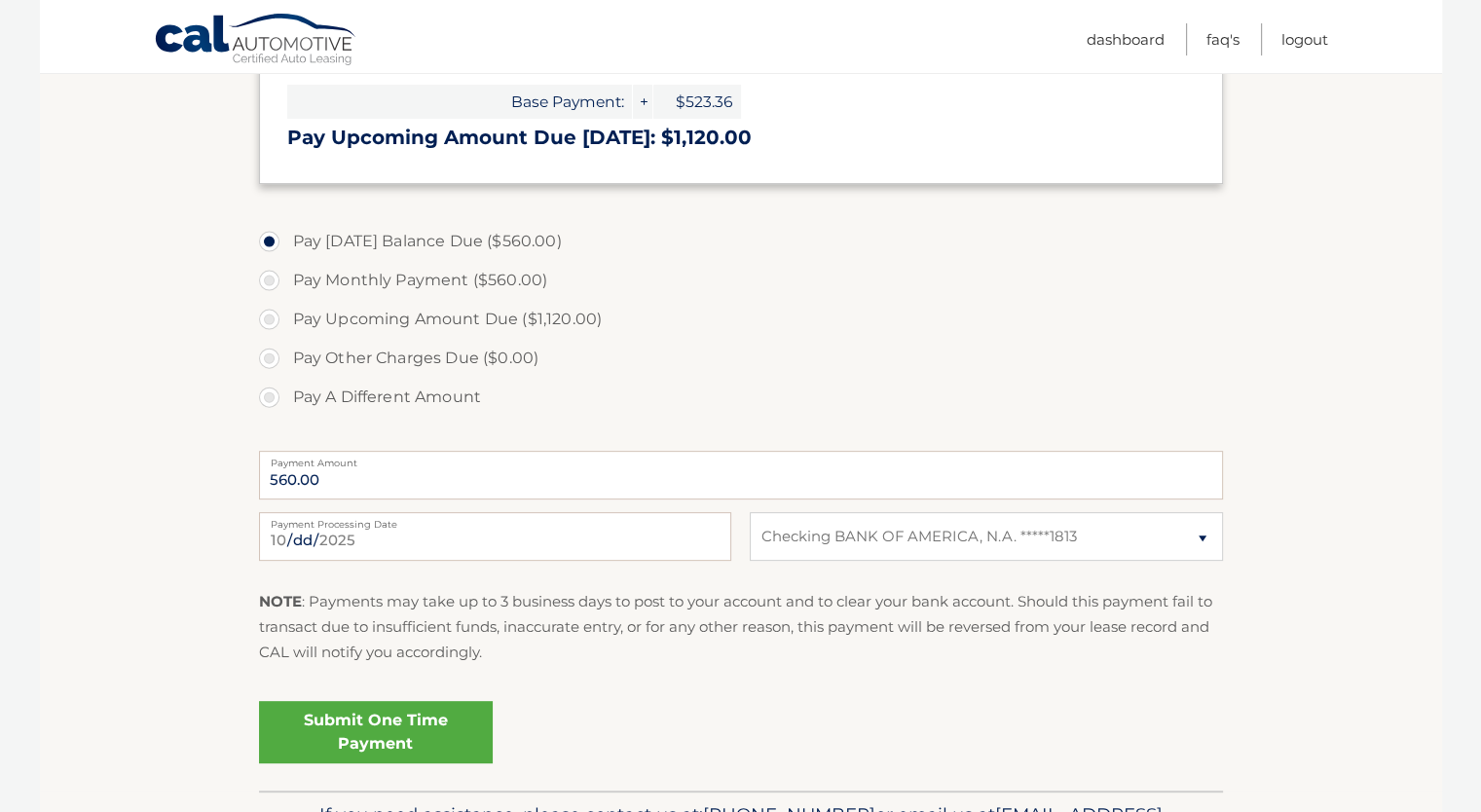
click at [348, 718] on link "Submit One Time Payment" at bounding box center [376, 731] width 234 height 62
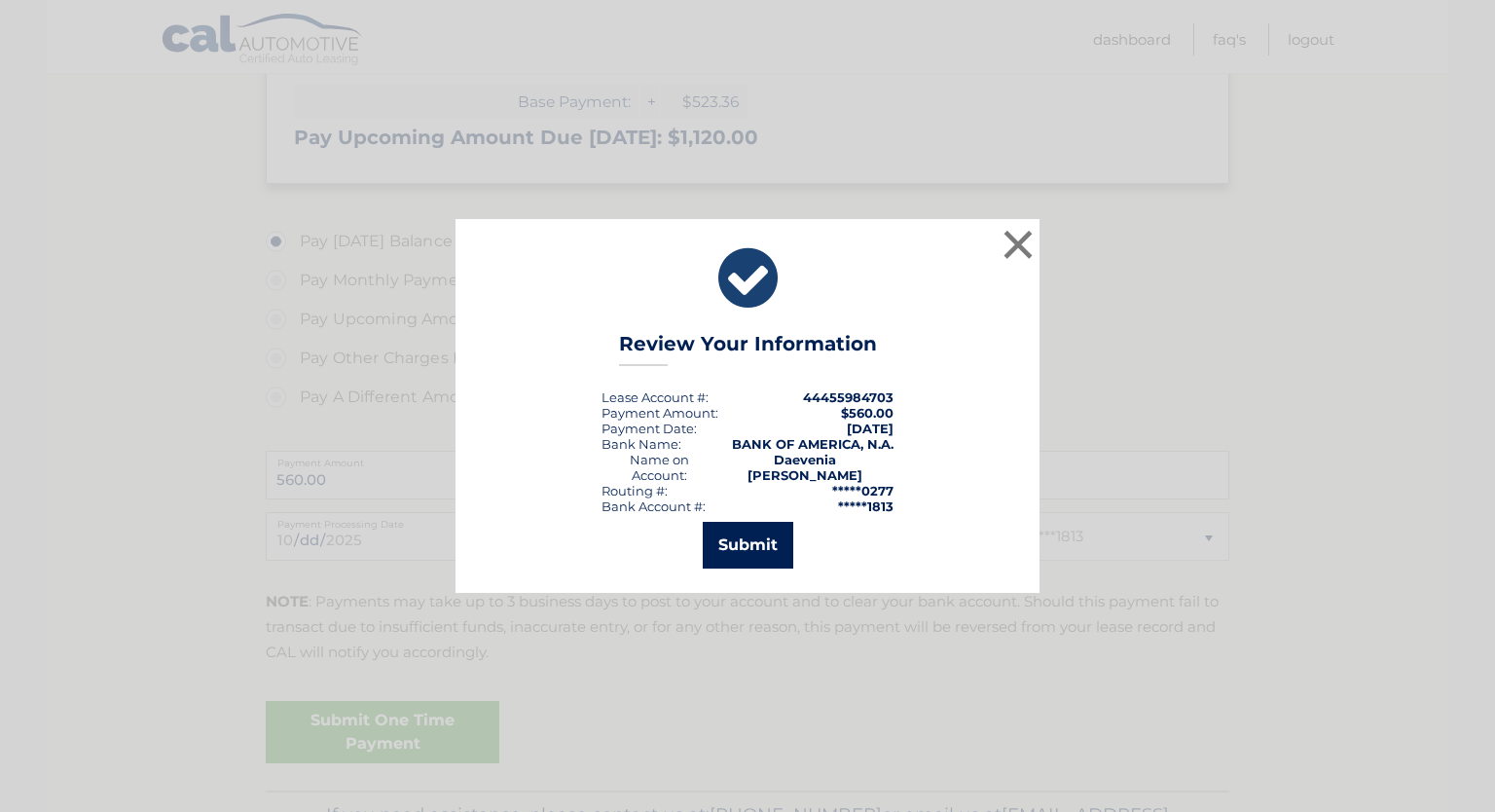
click at [759, 534] on button "Submit" at bounding box center [748, 546] width 90 height 47
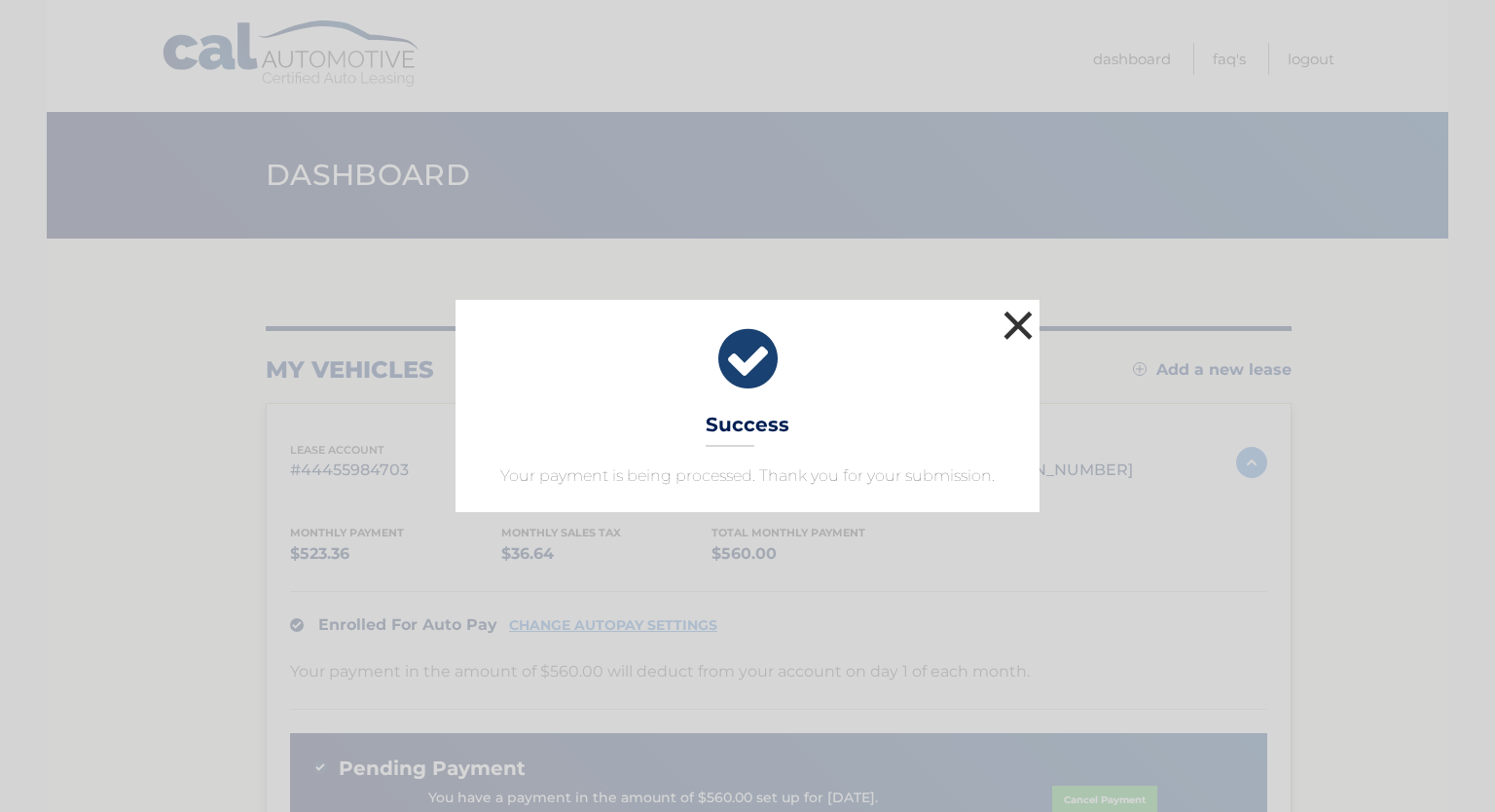
click at [1028, 306] on button "×" at bounding box center [1019, 325] width 39 height 39
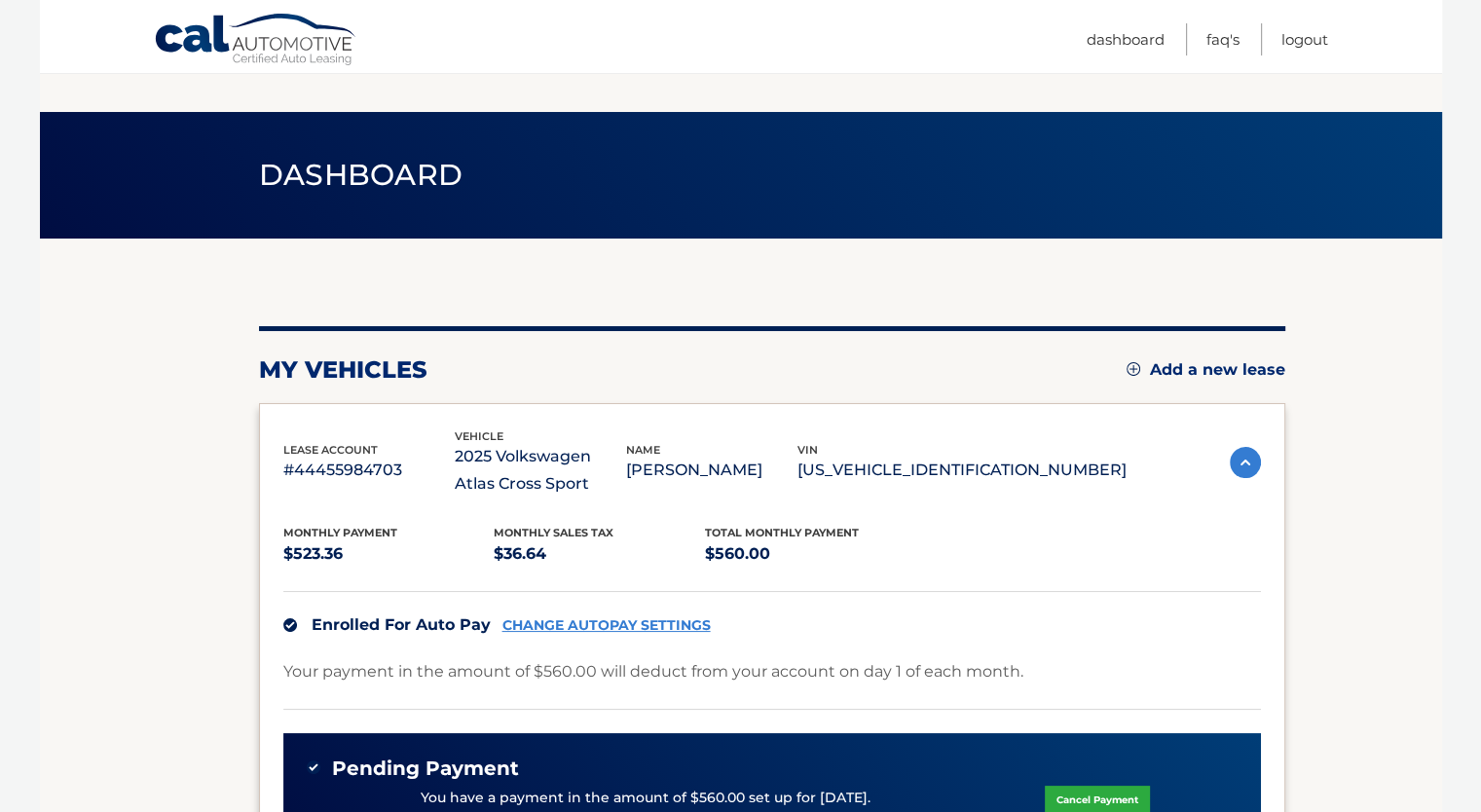
scroll to position [292, 0]
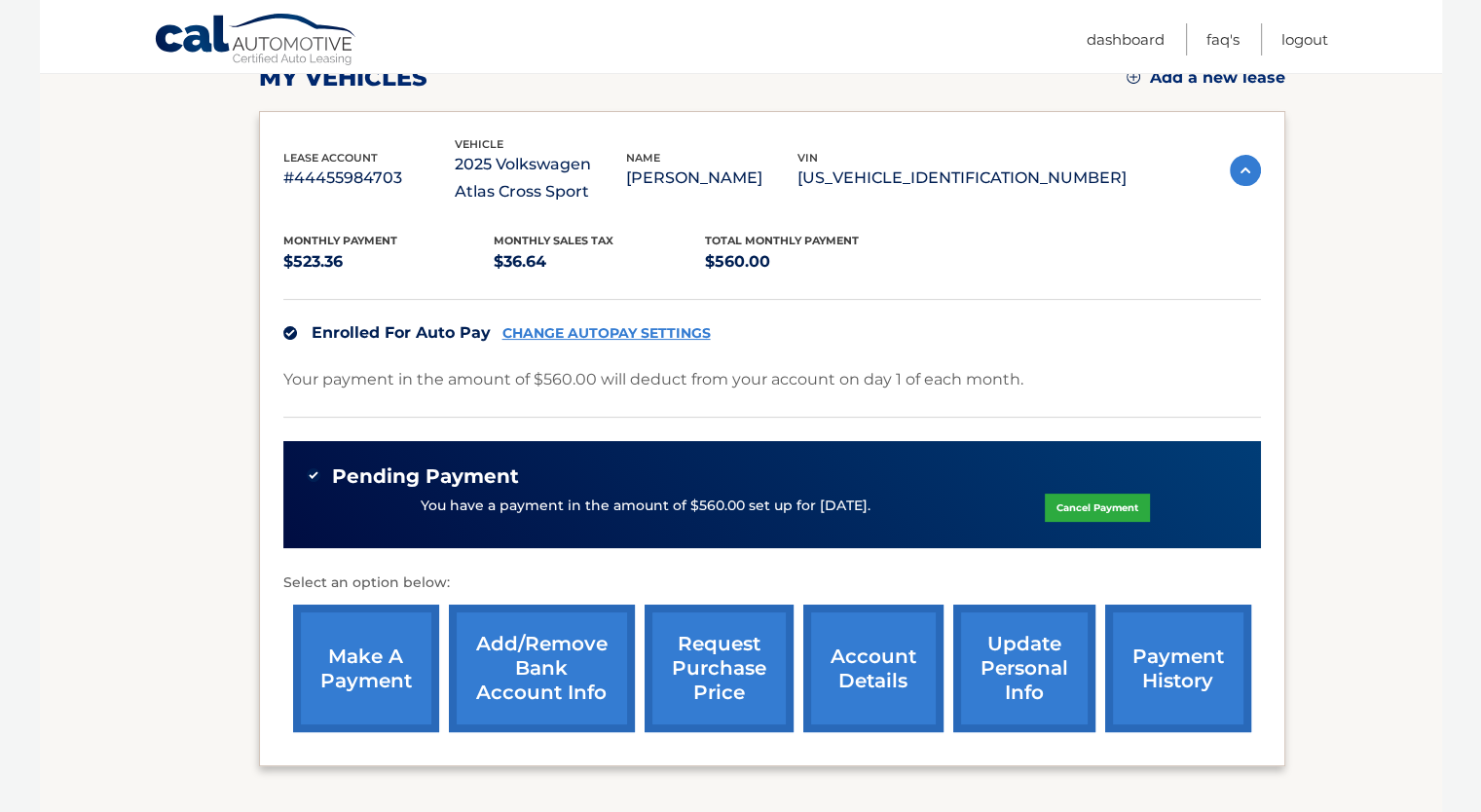
click at [1139, 655] on link "payment history" at bounding box center [1177, 668] width 146 height 128
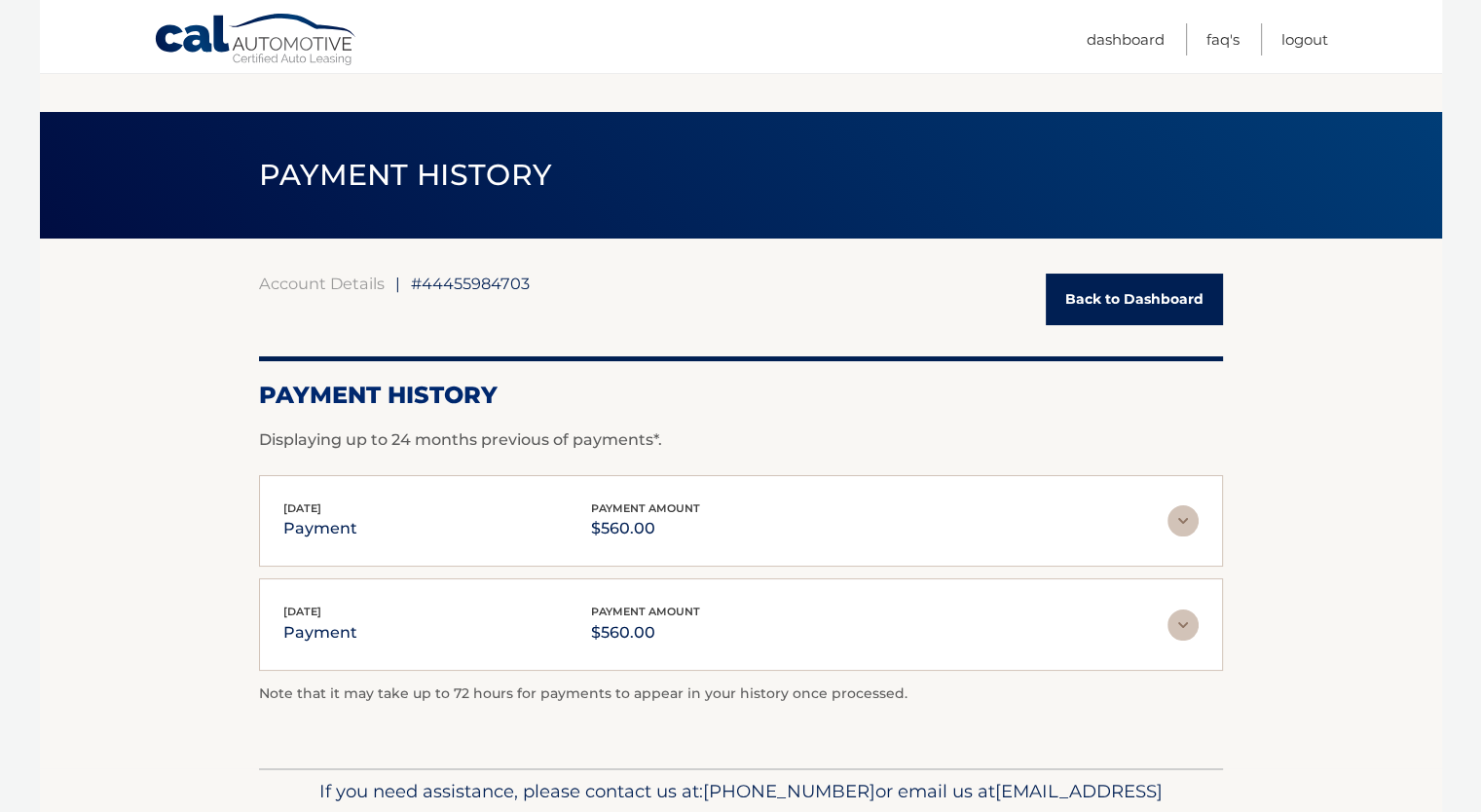
scroll to position [101, 0]
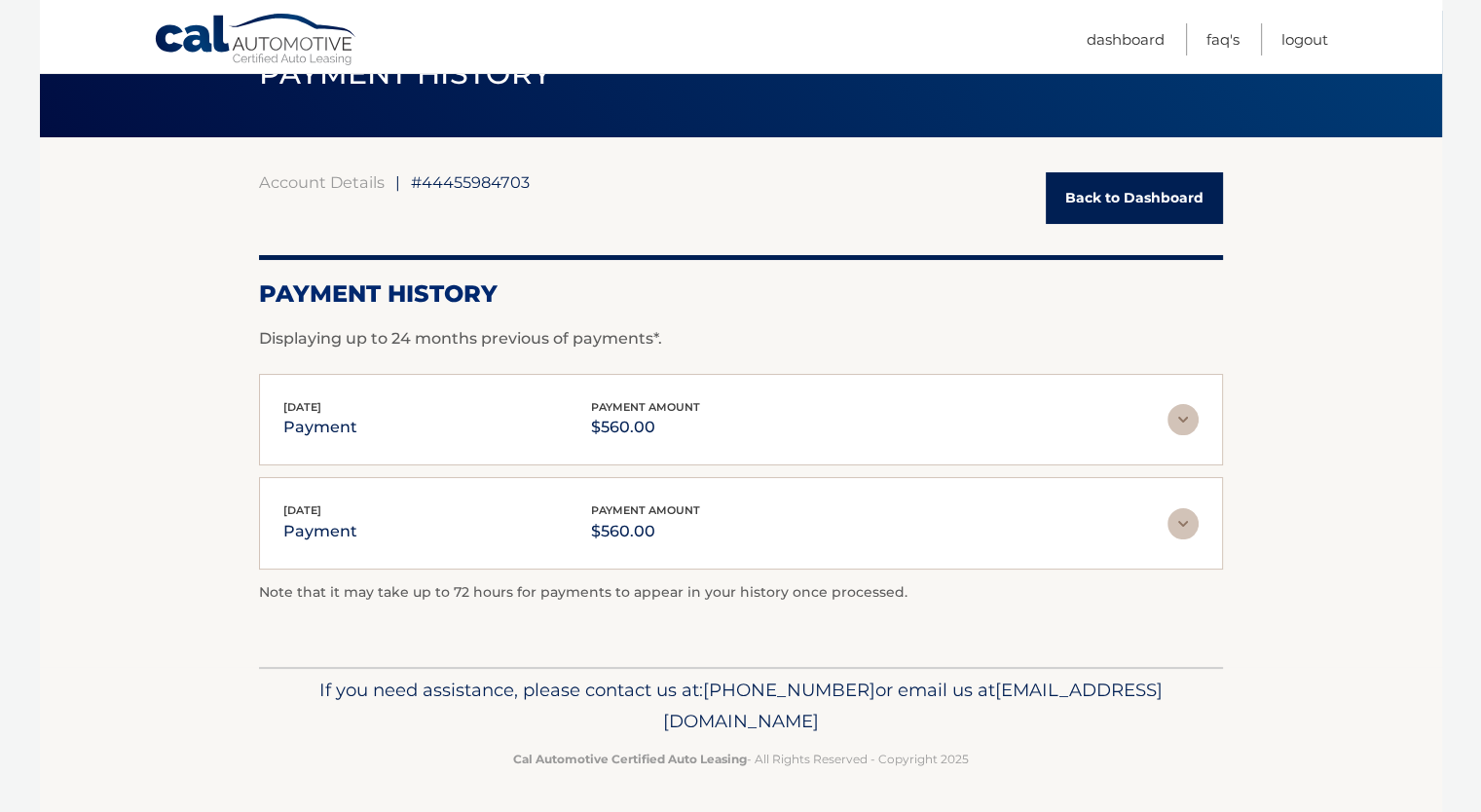
click at [1105, 192] on link "Back to Dashboard" at bounding box center [1134, 198] width 177 height 51
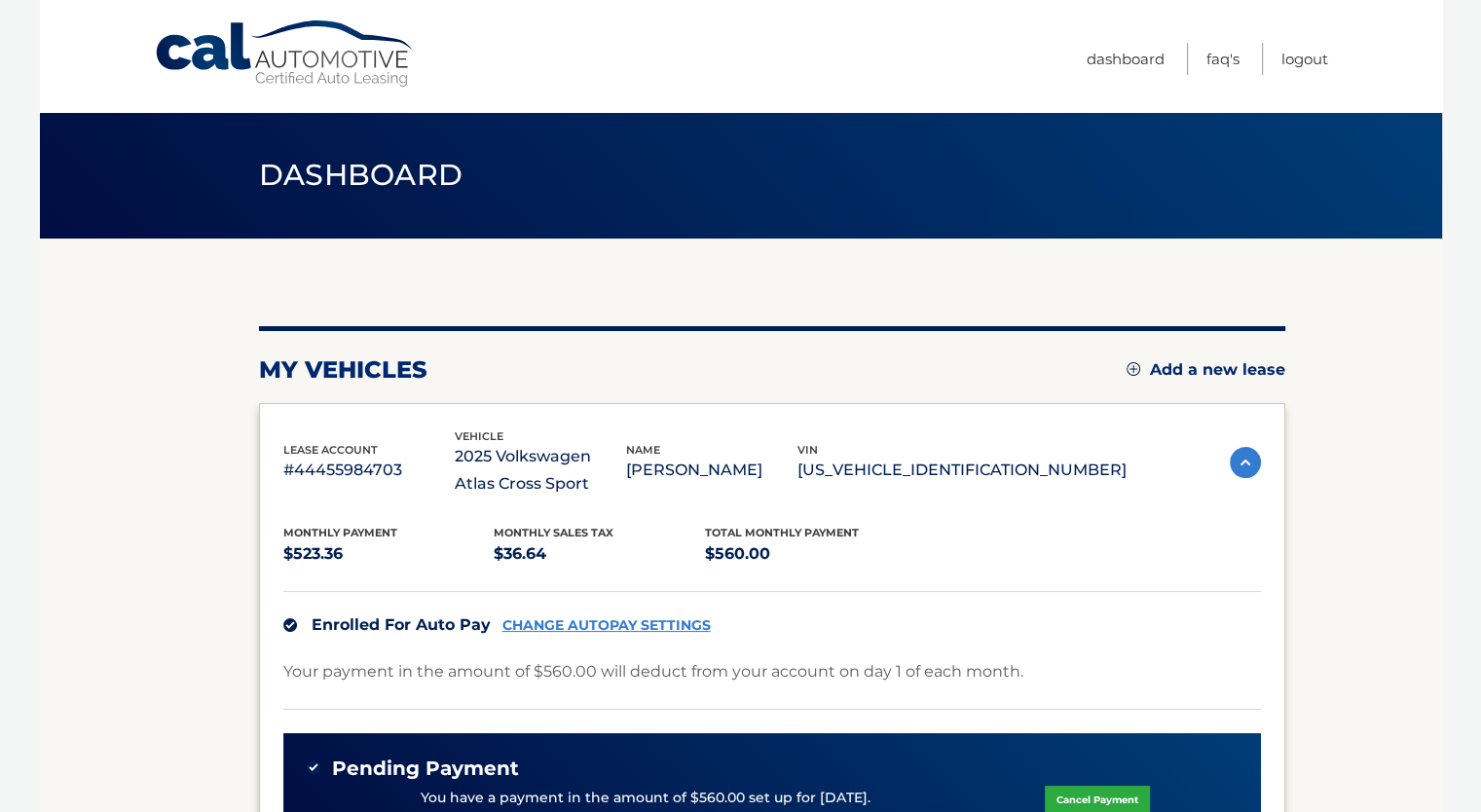
scroll to position [389, 0]
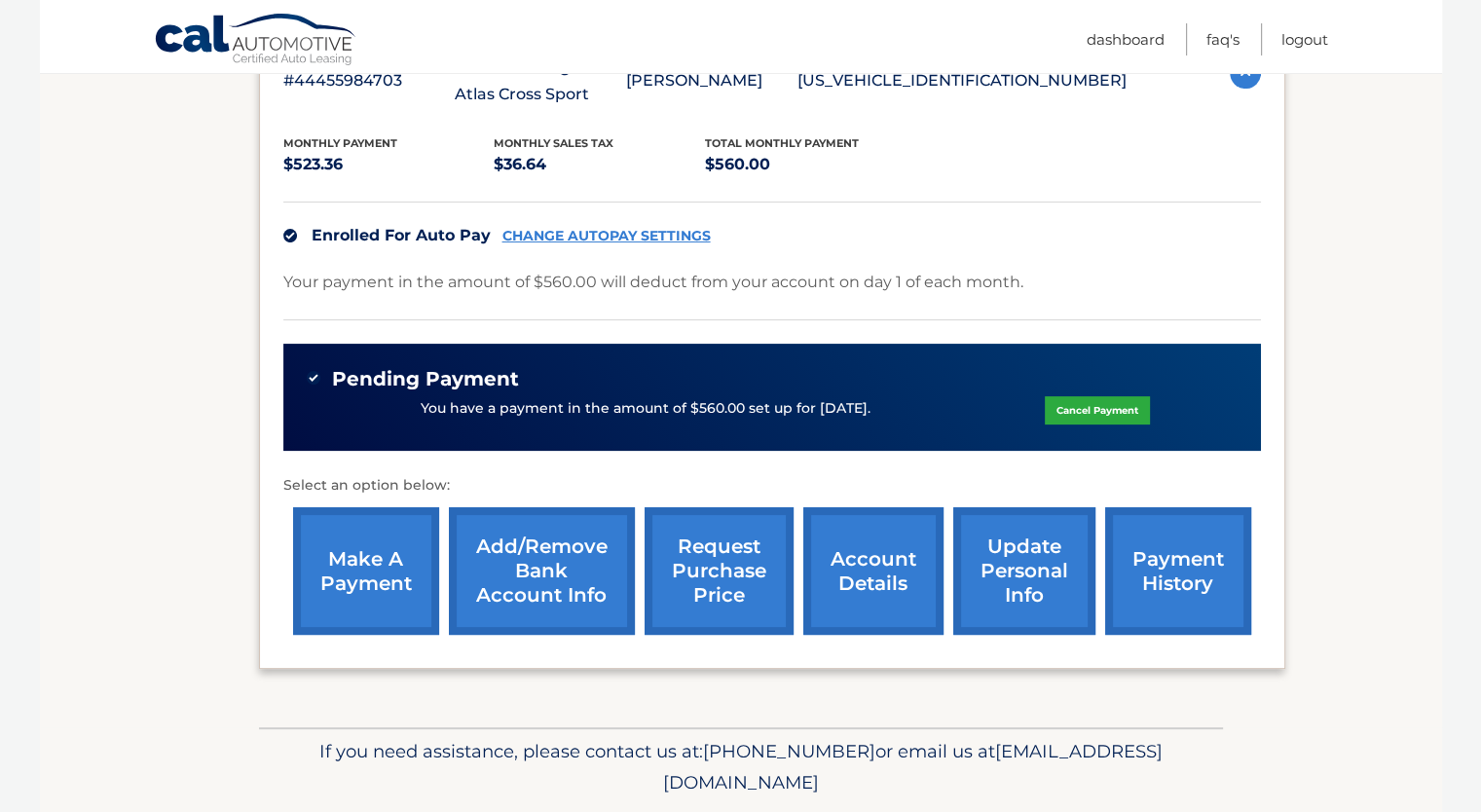
click at [383, 586] on link "make a payment" at bounding box center [366, 571] width 146 height 128
click at [381, 563] on link "make a payment" at bounding box center [366, 571] width 146 height 128
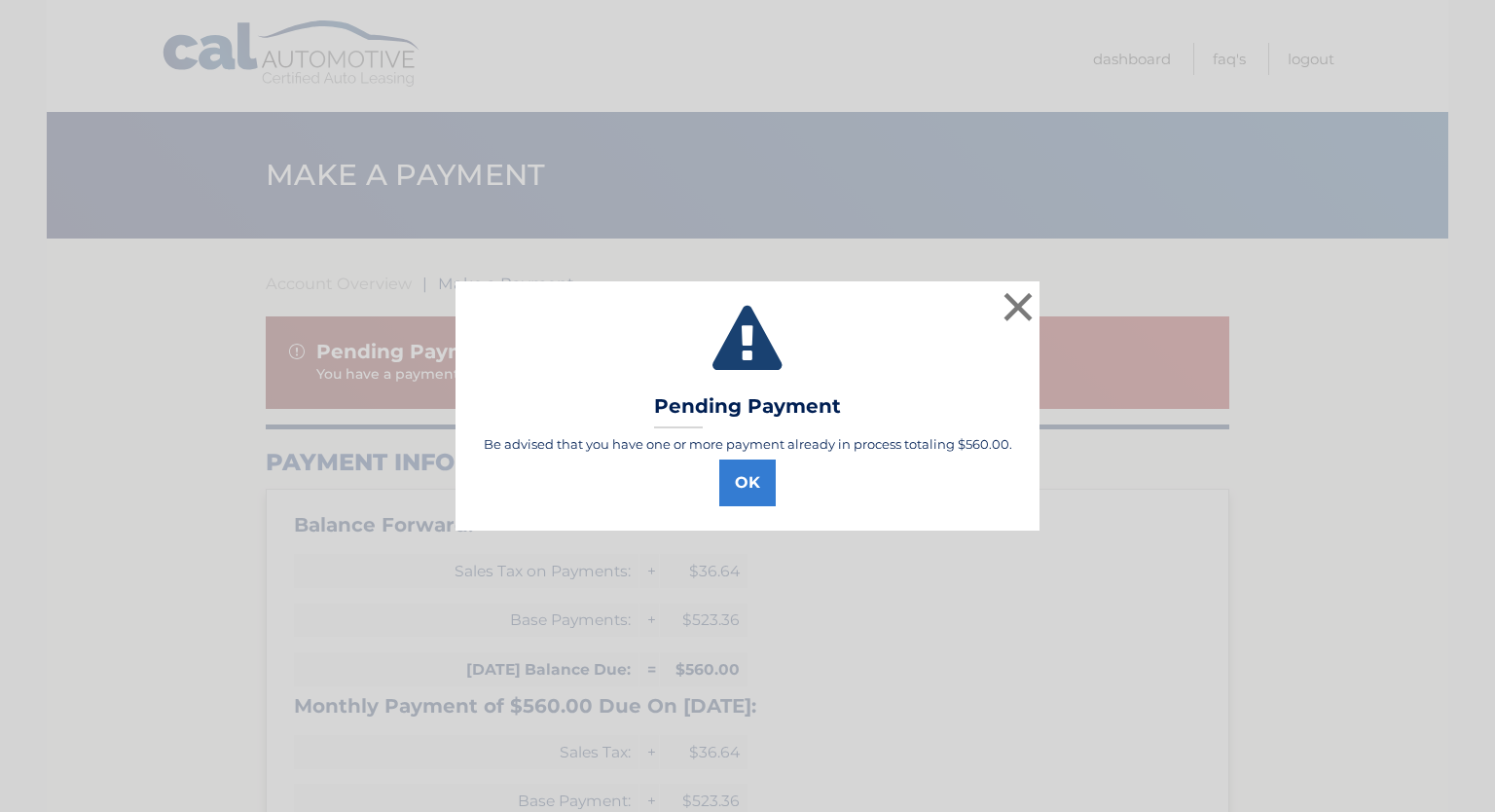
select select "YmU1ZjNiZDAtYjVkMS00MzM1LTljYjctMjA4MWMyZmY5ZWNk"
click at [731, 464] on button "OK" at bounding box center [747, 483] width 56 height 47
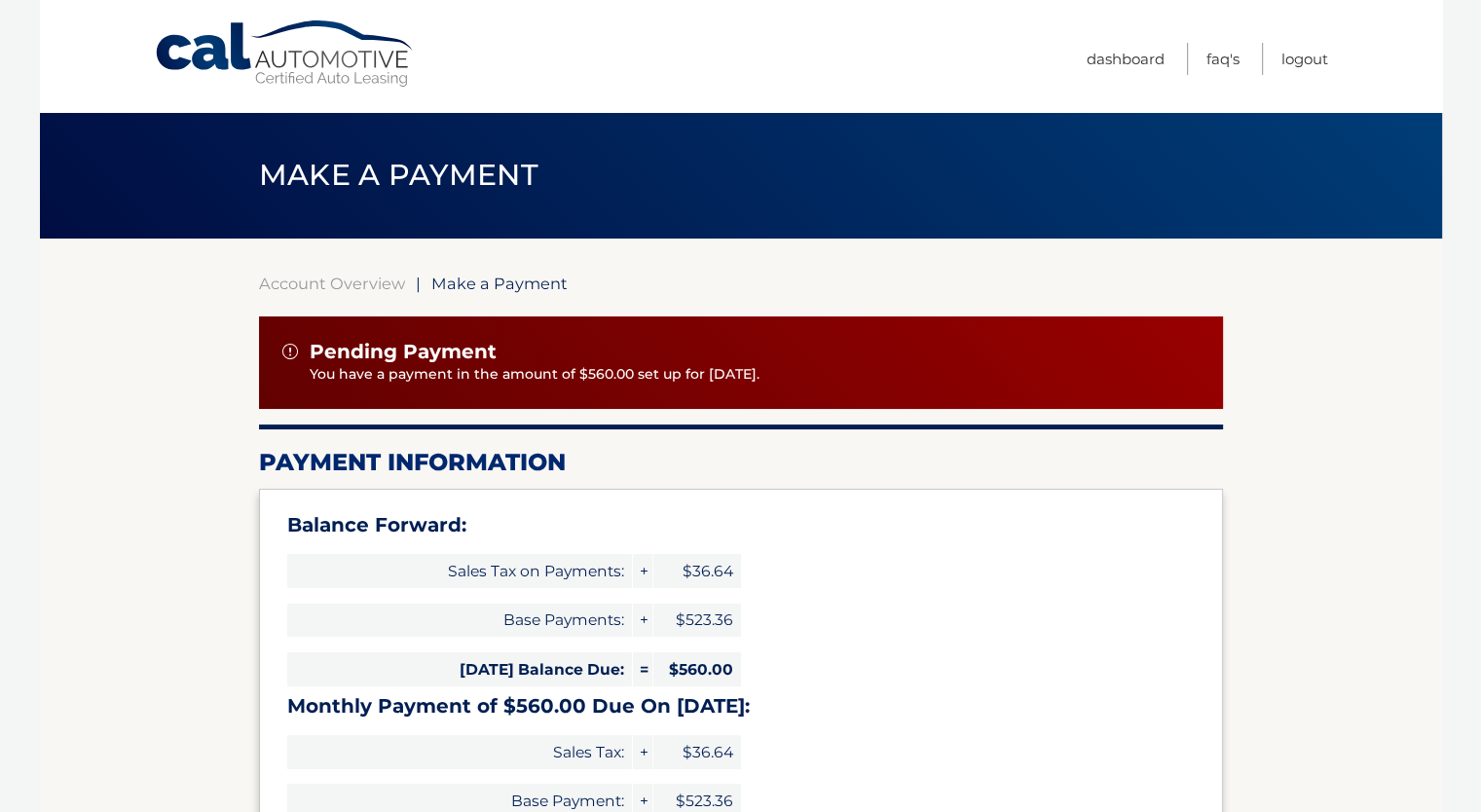
scroll to position [195, 0]
